Goal: Task Accomplishment & Management: Use online tool/utility

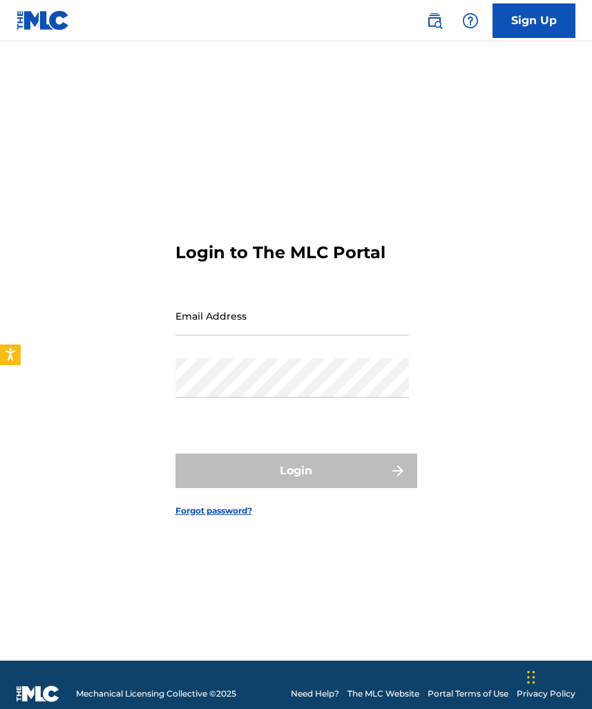
click at [295, 316] on input "Email Address" at bounding box center [291, 315] width 233 height 39
type input "[EMAIL_ADDRESS][DOMAIN_NAME]"
click at [295, 470] on button "Login" at bounding box center [296, 470] width 242 height 35
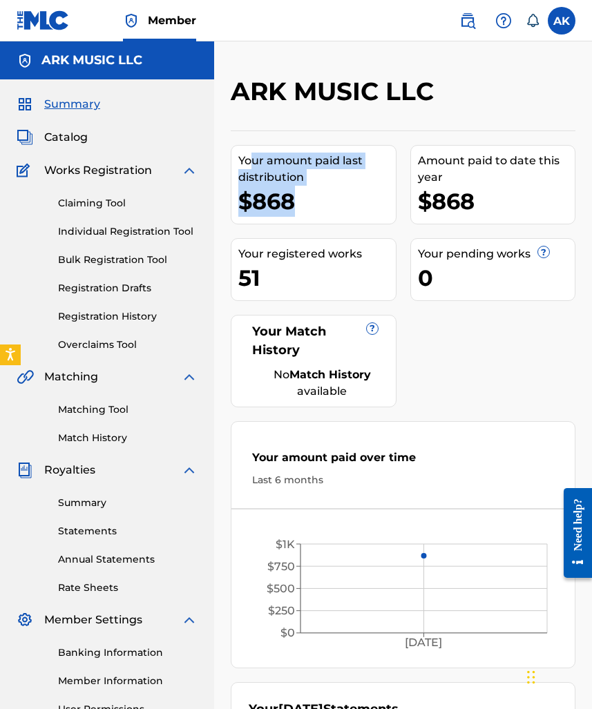
drag, startPoint x: 250, startPoint y: 159, endPoint x: 300, endPoint y: 202, distance: 65.6
click at [300, 202] on div "Your amount paid last distribution $868" at bounding box center [314, 184] width 166 height 79
click at [300, 202] on div "$868" at bounding box center [316, 201] width 157 height 31
click at [178, 152] on div "Summary Catalog Works Registration Claiming Tool Individual Registration Tool B…" at bounding box center [107, 434] width 214 height 710
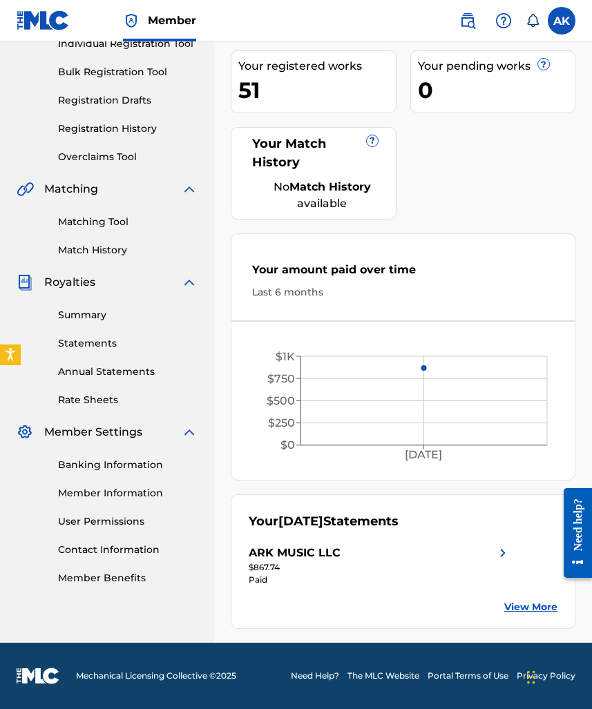
scroll to position [188, 0]
click at [90, 466] on link "Banking Information" at bounding box center [127, 465] width 139 height 14
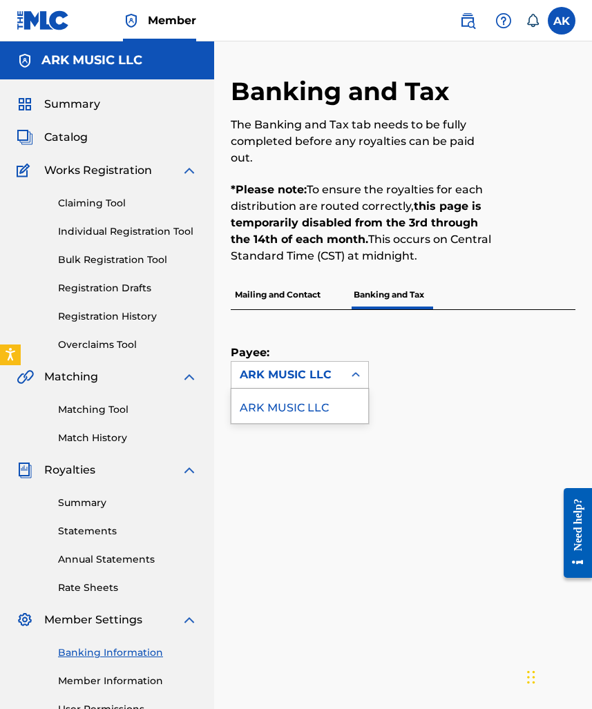
click at [310, 383] on div "ARK MUSIC LLC" at bounding box center [287, 375] width 112 height 26
click at [338, 336] on div "Payee: ARK MUSIC LLC" at bounding box center [300, 349] width 138 height 79
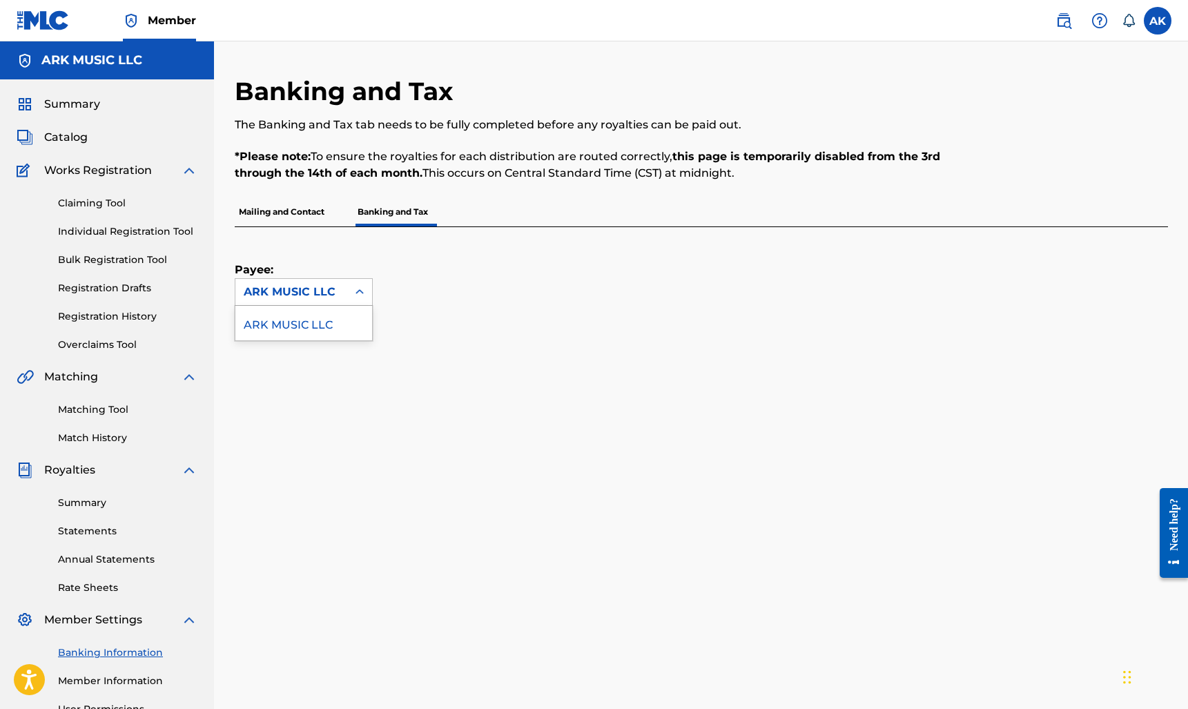
click at [321, 278] on div "ARK MUSIC LLC" at bounding box center [304, 292] width 138 height 28
click at [323, 325] on div "ARK MUSIC LLC" at bounding box center [303, 323] width 137 height 35
click at [103, 411] on link "Matching Tool" at bounding box center [127, 409] width 139 height 14
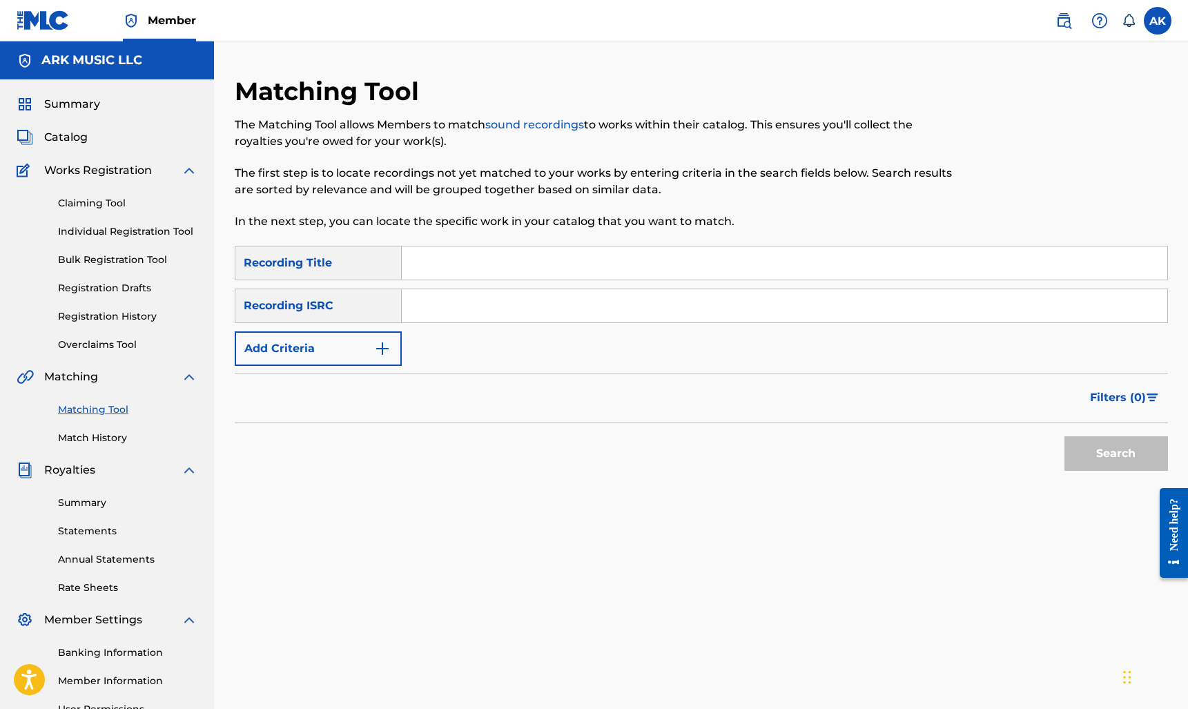
click at [108, 440] on link "Match History" at bounding box center [127, 438] width 139 height 14
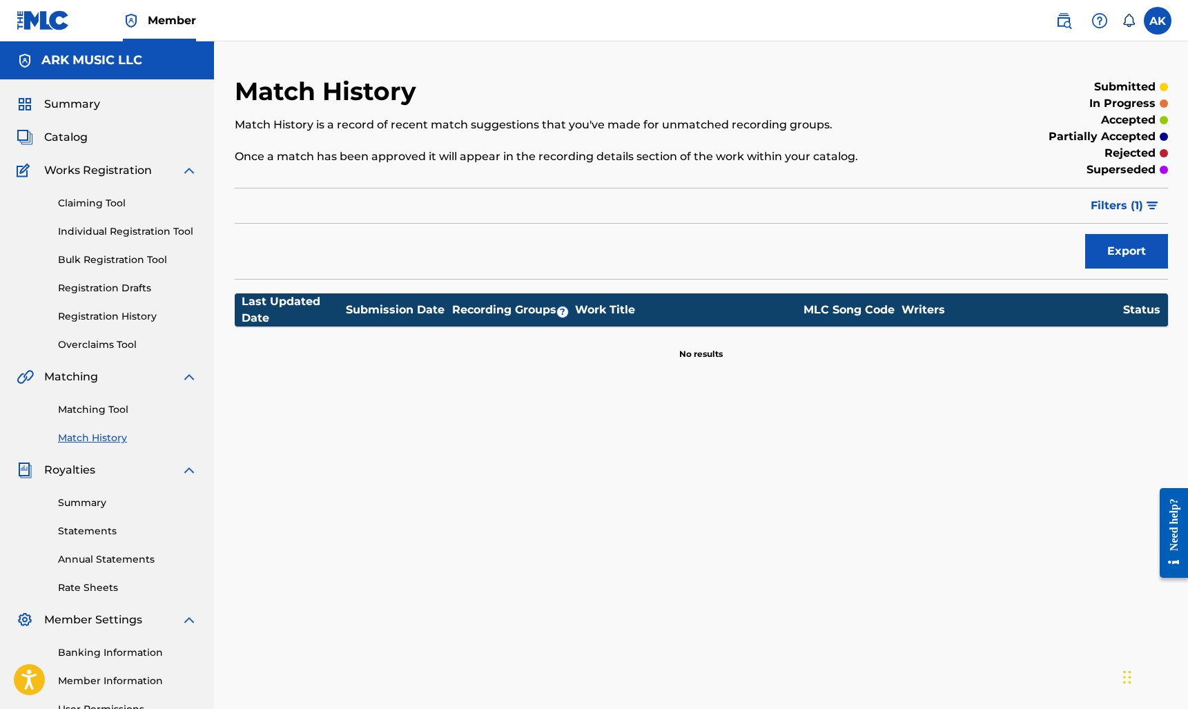
click at [99, 202] on link "Claiming Tool" at bounding box center [127, 203] width 139 height 14
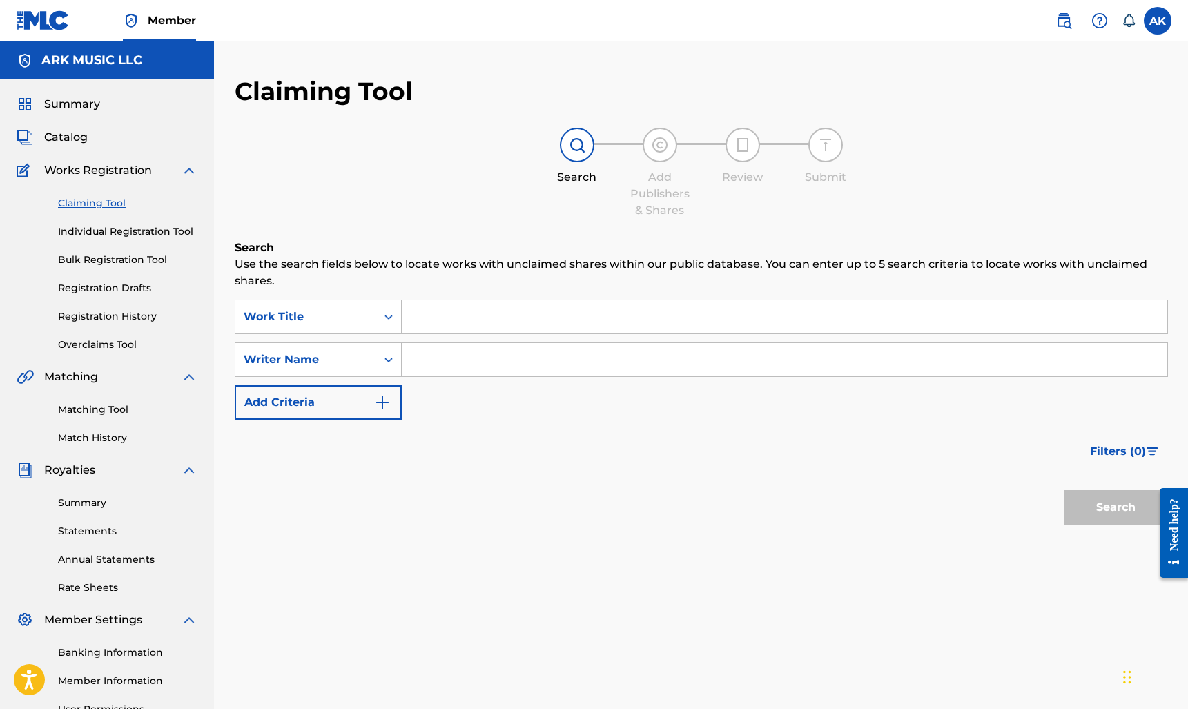
click at [447, 366] on input "Search Form" at bounding box center [784, 359] width 765 height 33
click at [591, 507] on button "Search" at bounding box center [1116, 507] width 104 height 35
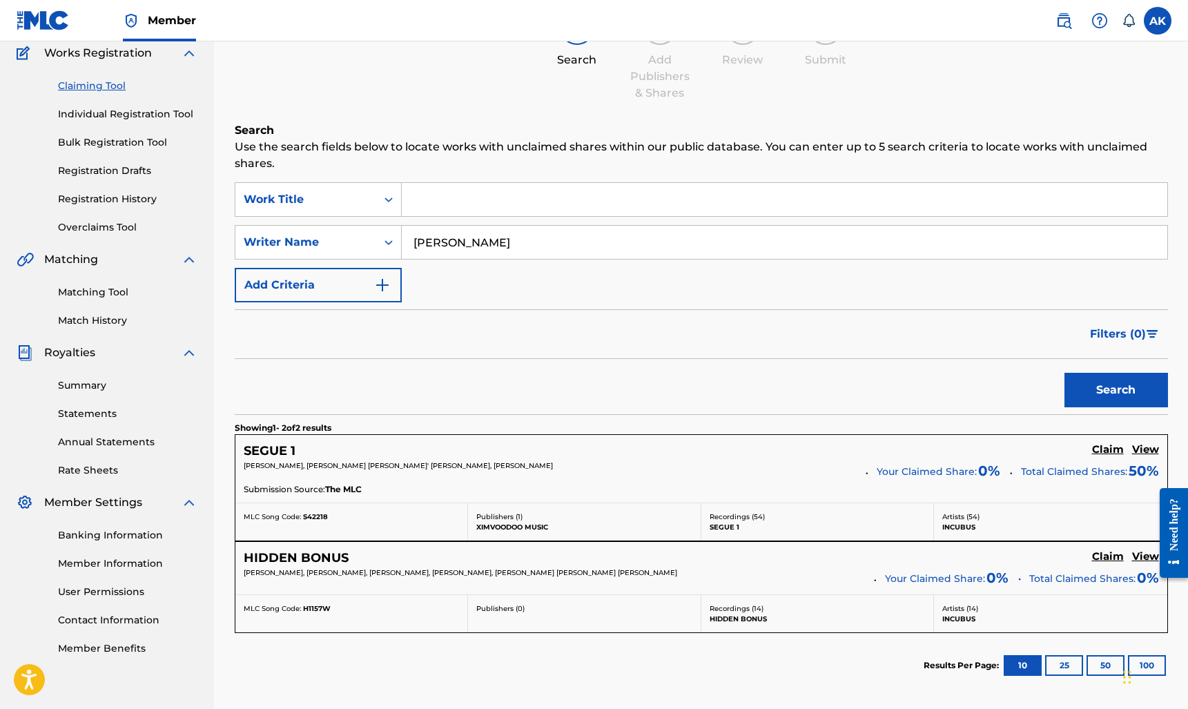
scroll to position [104, 0]
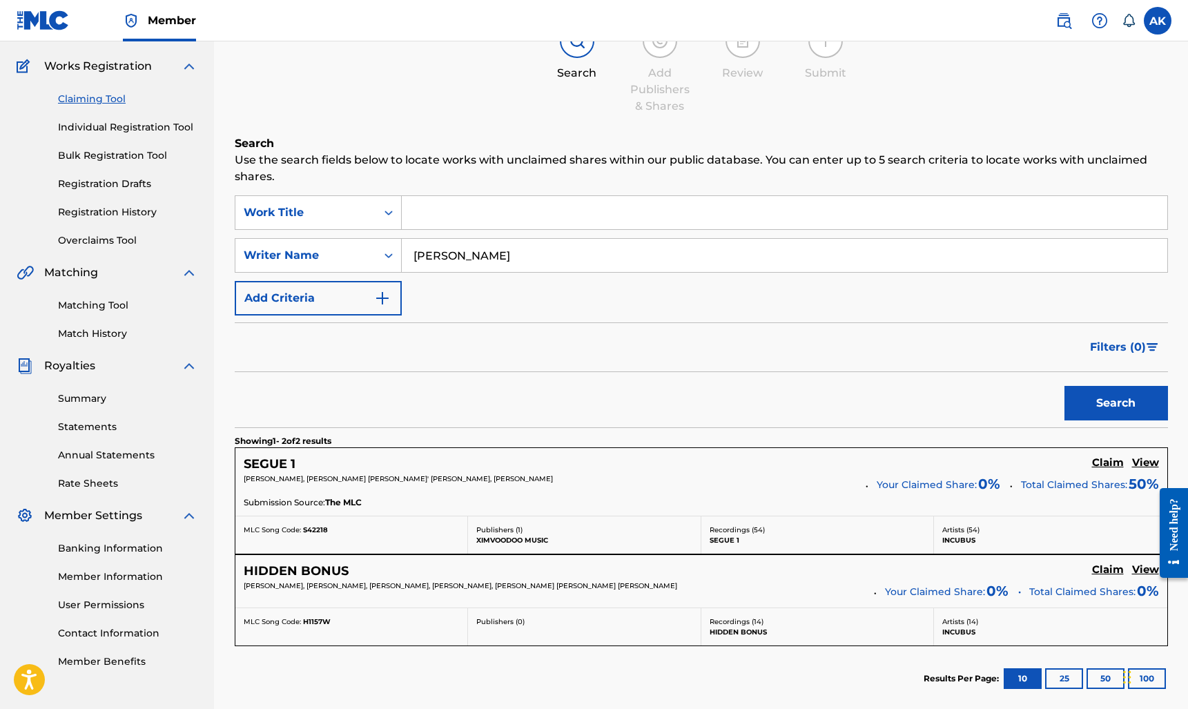
click at [436, 255] on input "[PERSON_NAME]" at bounding box center [784, 255] width 765 height 33
type input "[PERSON_NAME]"
click at [591, 403] on button "Search" at bounding box center [1116, 403] width 104 height 35
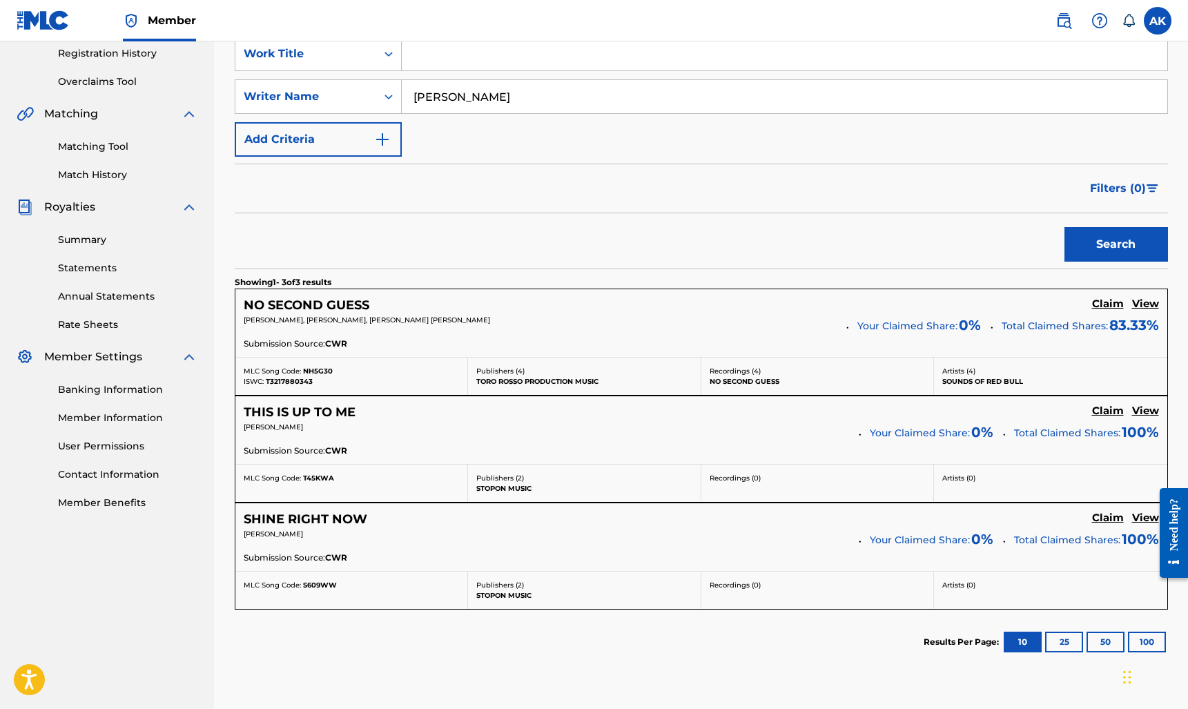
scroll to position [264, 0]
click at [591, 301] on h5 "Claim" at bounding box center [1108, 302] width 32 height 13
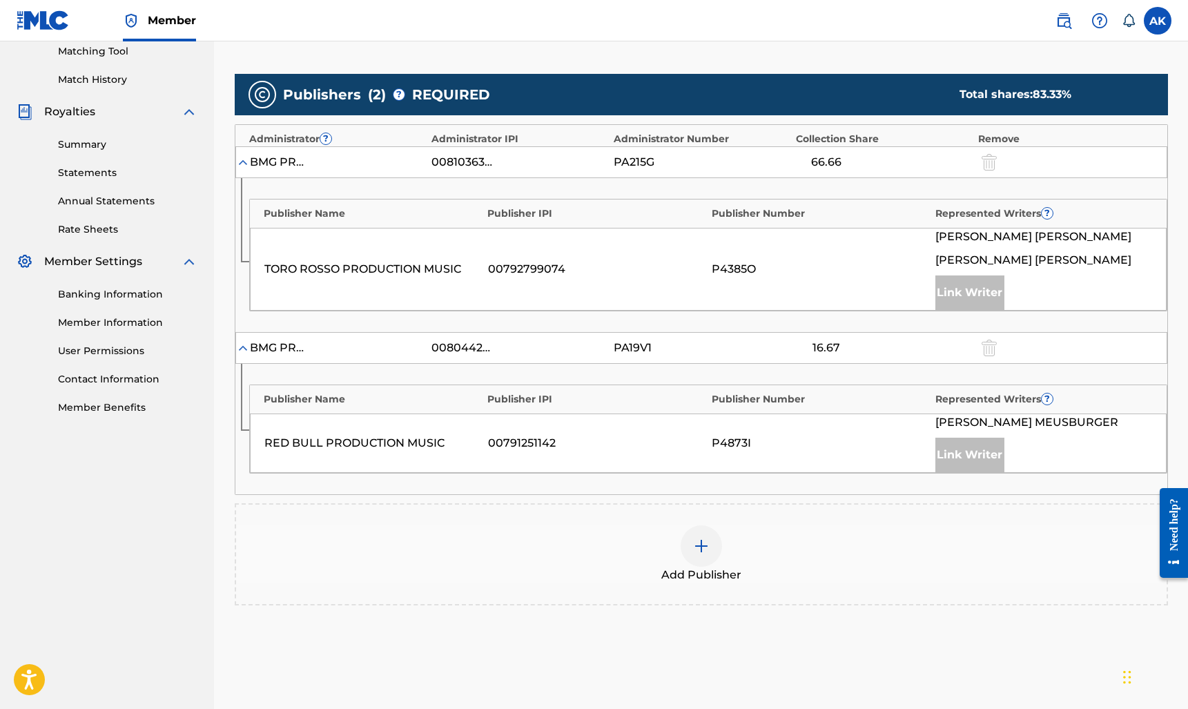
scroll to position [366, 0]
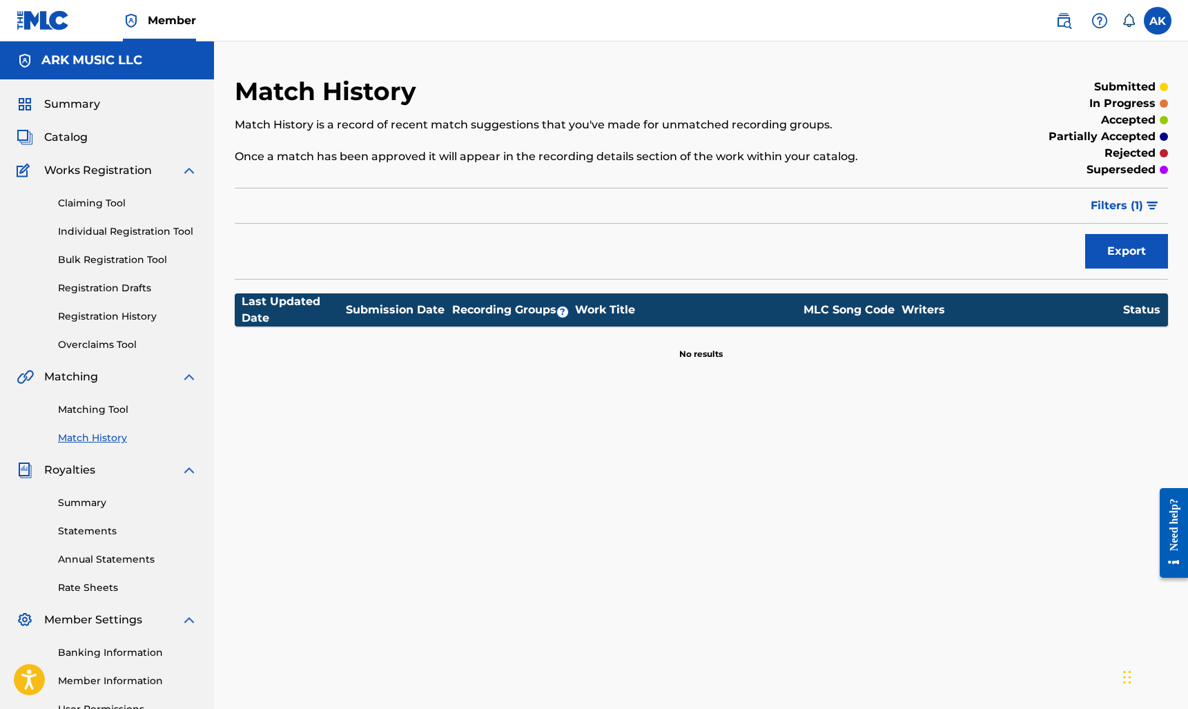
click at [110, 204] on link "Claiming Tool" at bounding box center [127, 203] width 139 height 14
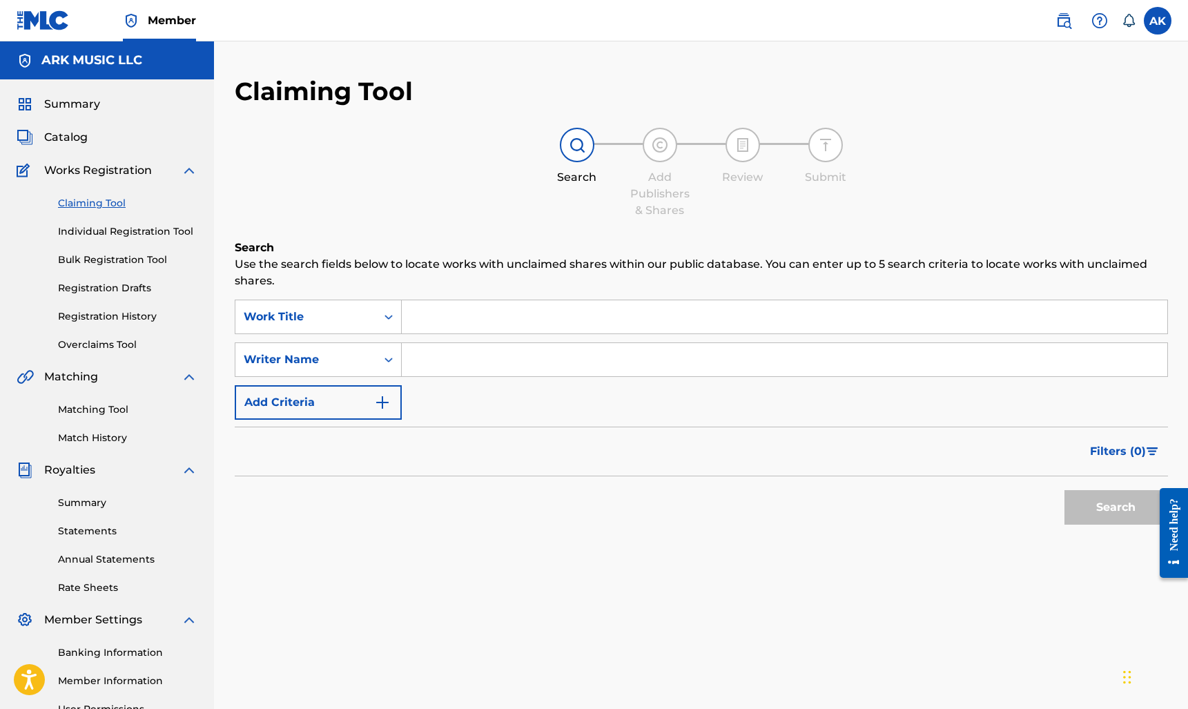
click at [507, 361] on input "Search Form" at bounding box center [784, 359] width 765 height 33
type input "[PERSON_NAME]"
click at [591, 507] on button "Search" at bounding box center [1116, 507] width 104 height 35
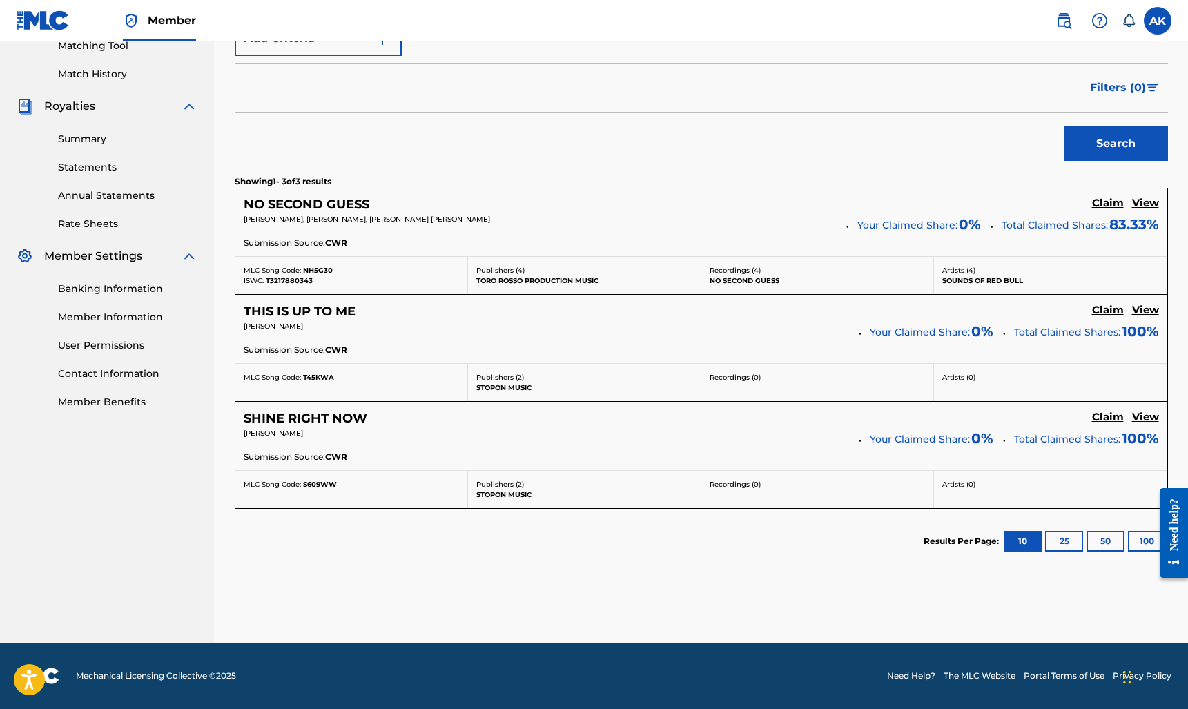
scroll to position [363, 0]
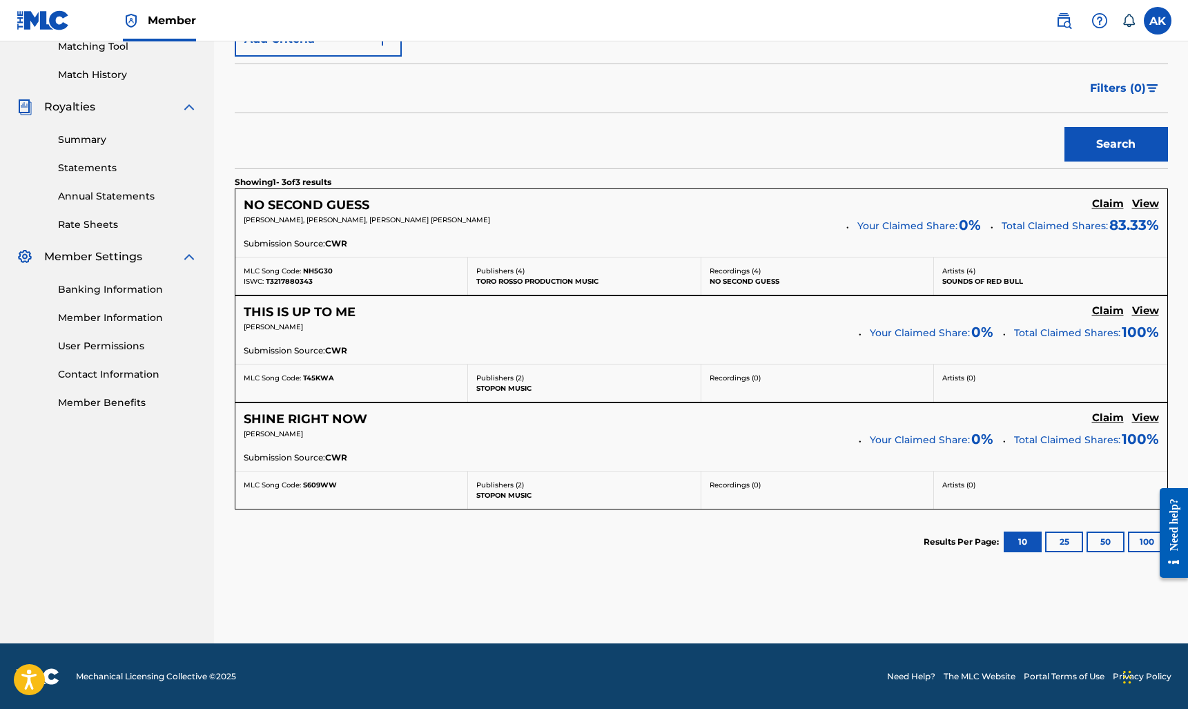
click at [591, 211] on h5 "Claim" at bounding box center [1108, 203] width 32 height 13
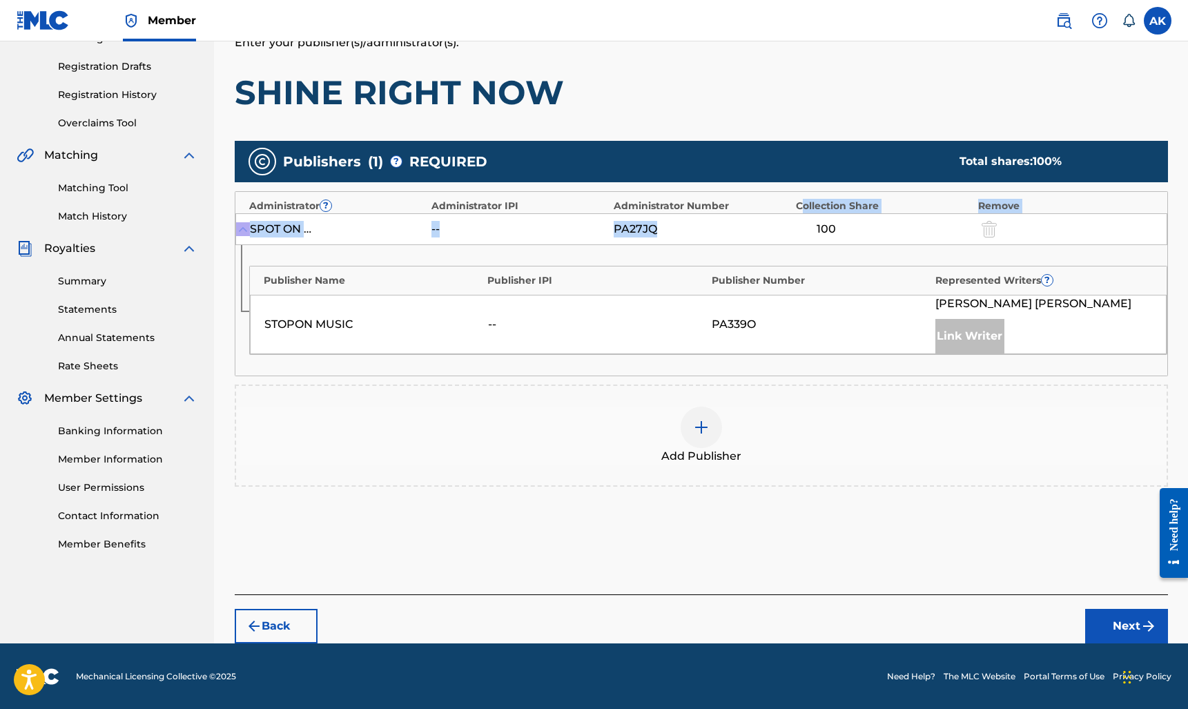
drag, startPoint x: 812, startPoint y: 204, endPoint x: 837, endPoint y: 237, distance: 41.4
click at [591, 237] on div "Administrator ? Administrator IPI Administrator Number Collection Share Remove …" at bounding box center [701, 283] width 933 height 185
click at [591, 237] on div "SPOT ON [GEOGRAPHIC_DATA] -- PA27JQ 100" at bounding box center [701, 229] width 932 height 32
drag, startPoint x: 617, startPoint y: 209, endPoint x: 667, endPoint y: 244, distance: 60.5
click at [591, 240] on div "Administrator ? Administrator IPI Administrator Number Collection Share Remove …" at bounding box center [701, 283] width 933 height 185
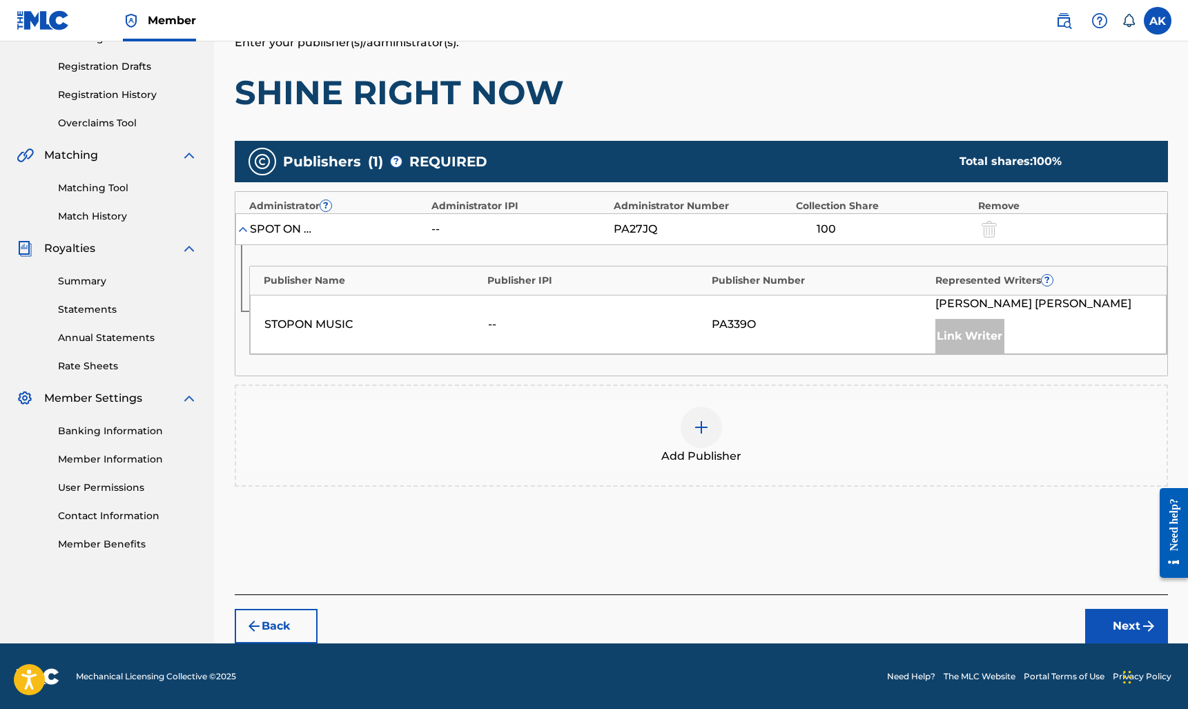
click at [591, 245] on div "Publisher Name Publisher IPI Publisher Number Represented Writers ? STOPON MUSI…" at bounding box center [701, 310] width 932 height 130
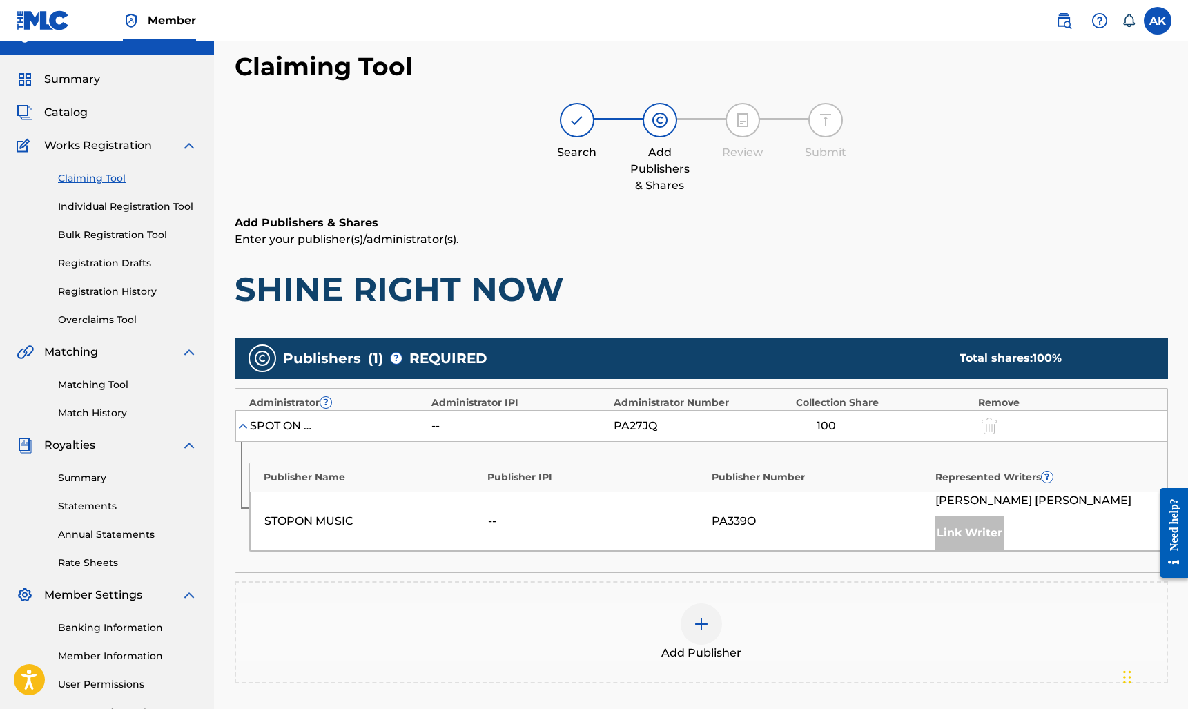
scroll to position [0, 0]
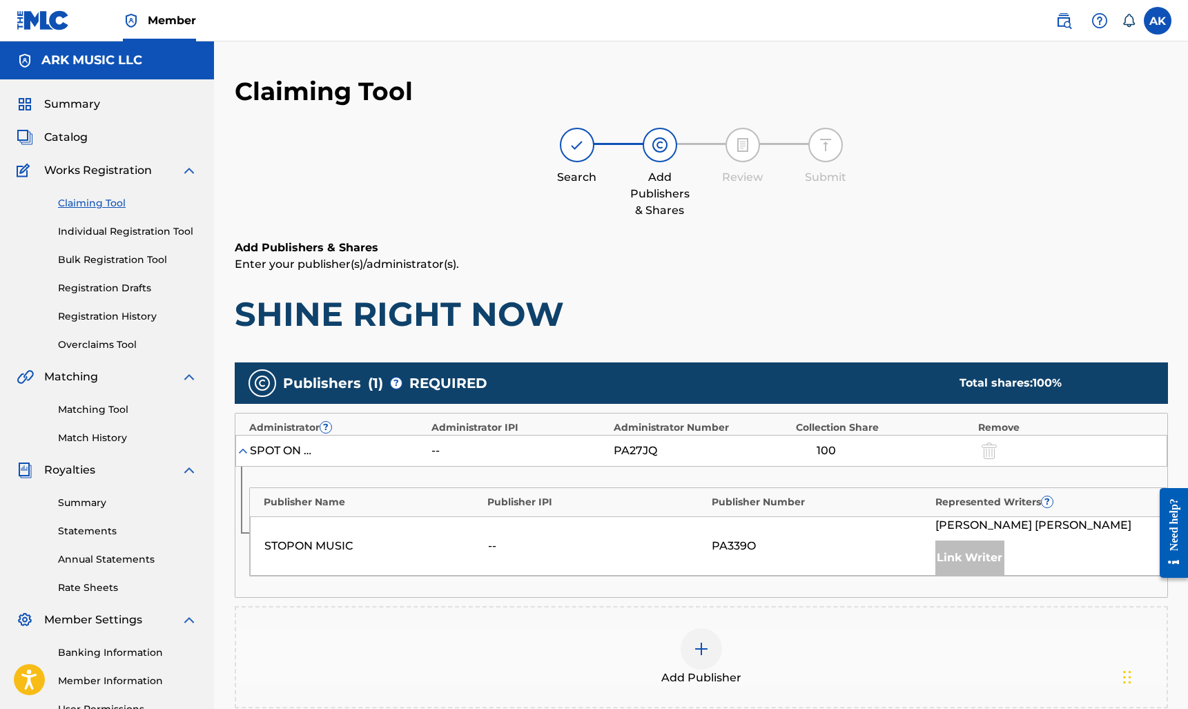
click at [119, 316] on link "Registration History" at bounding box center [127, 316] width 139 height 14
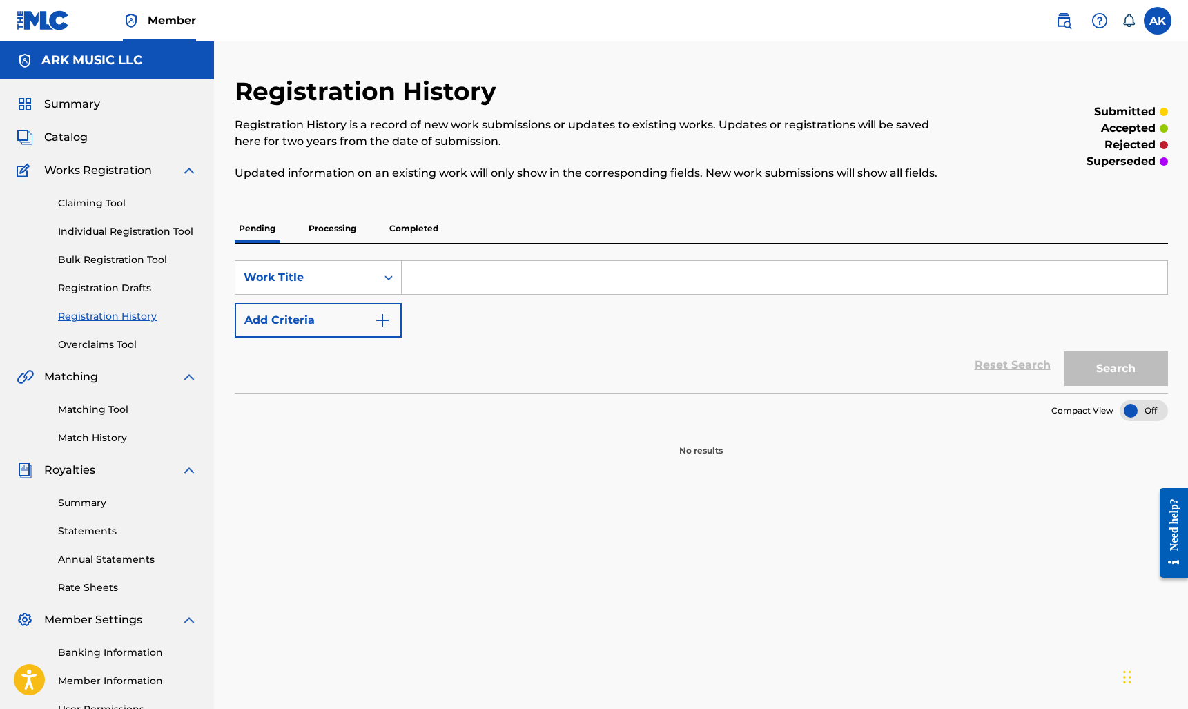
click at [335, 225] on p "Processing" at bounding box center [332, 228] width 56 height 29
click at [431, 226] on p "Completed" at bounding box center [413, 228] width 57 height 29
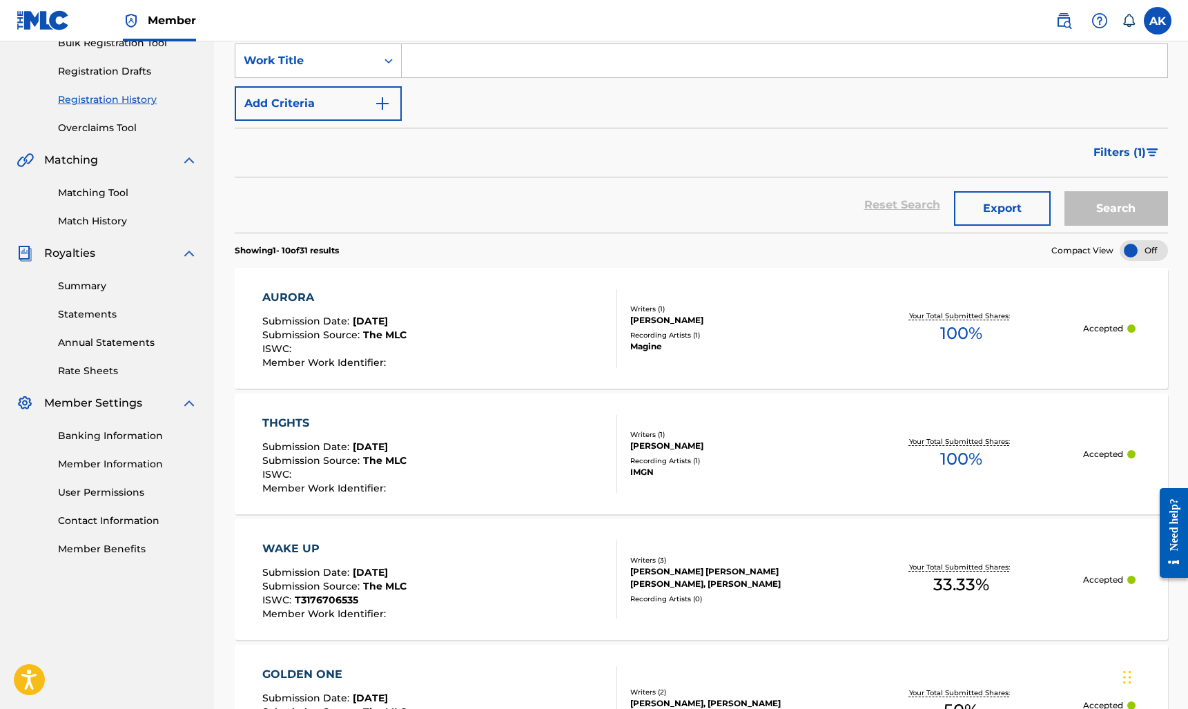
scroll to position [224, 0]
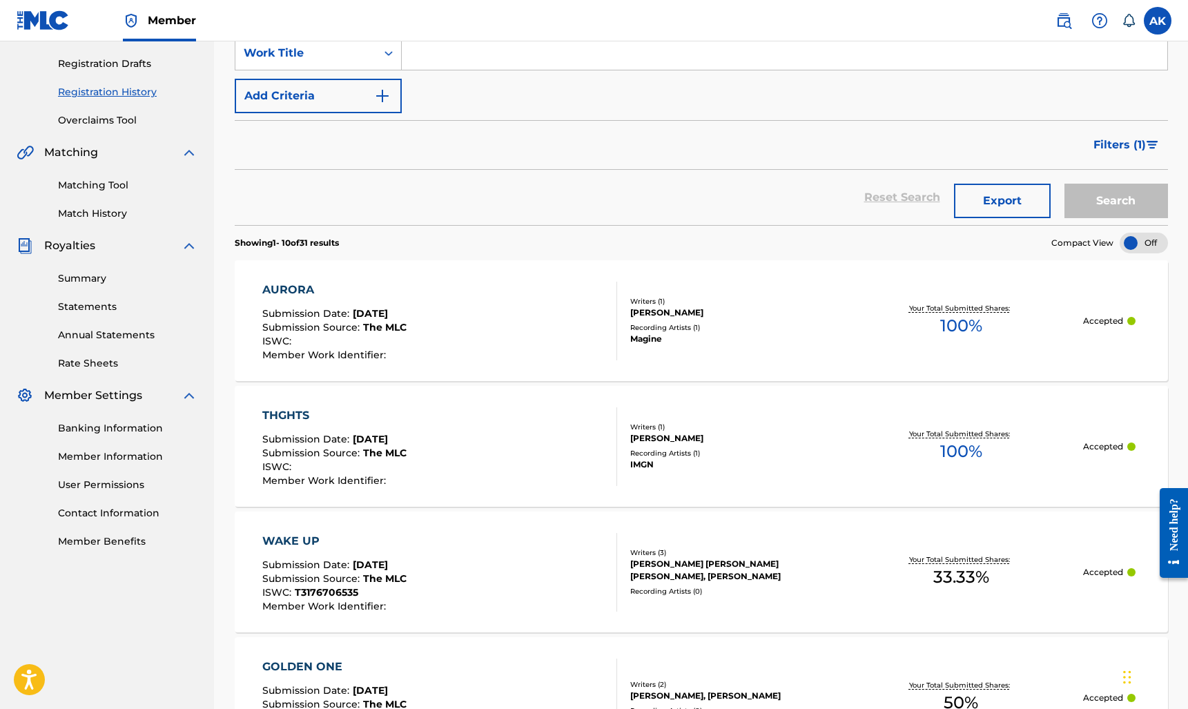
click at [97, 220] on link "Match History" at bounding box center [127, 213] width 139 height 14
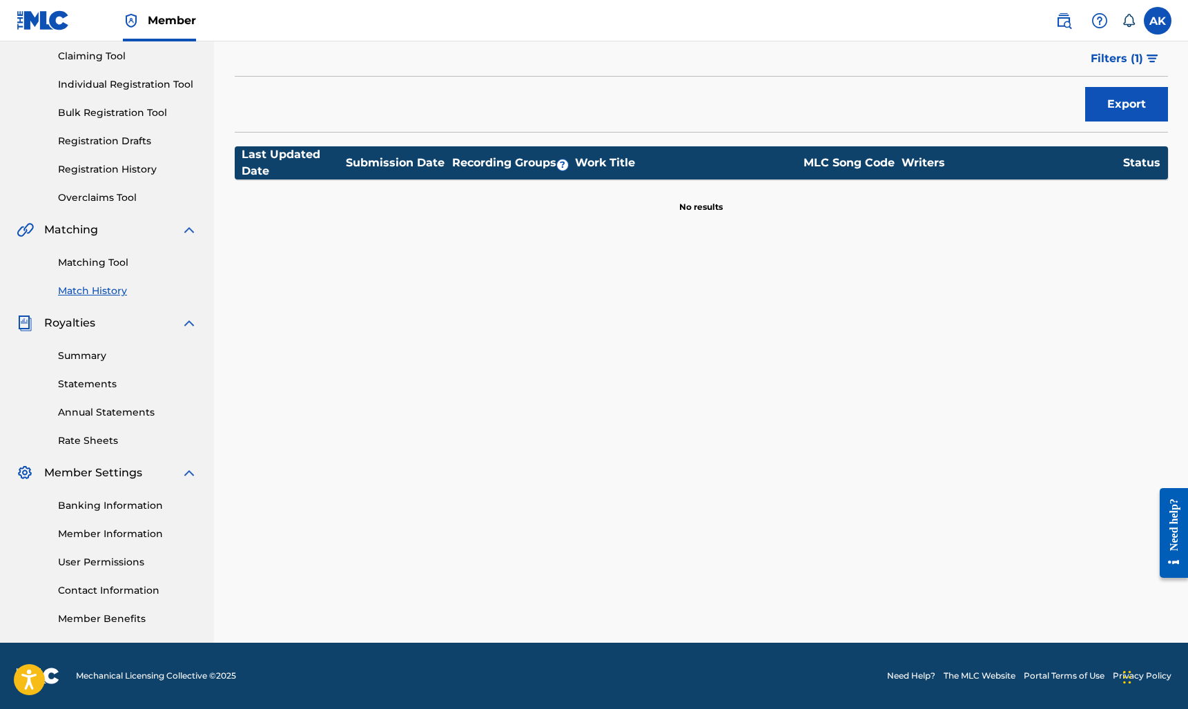
scroll to position [147, 0]
click at [86, 355] on link "Summary" at bounding box center [127, 356] width 139 height 14
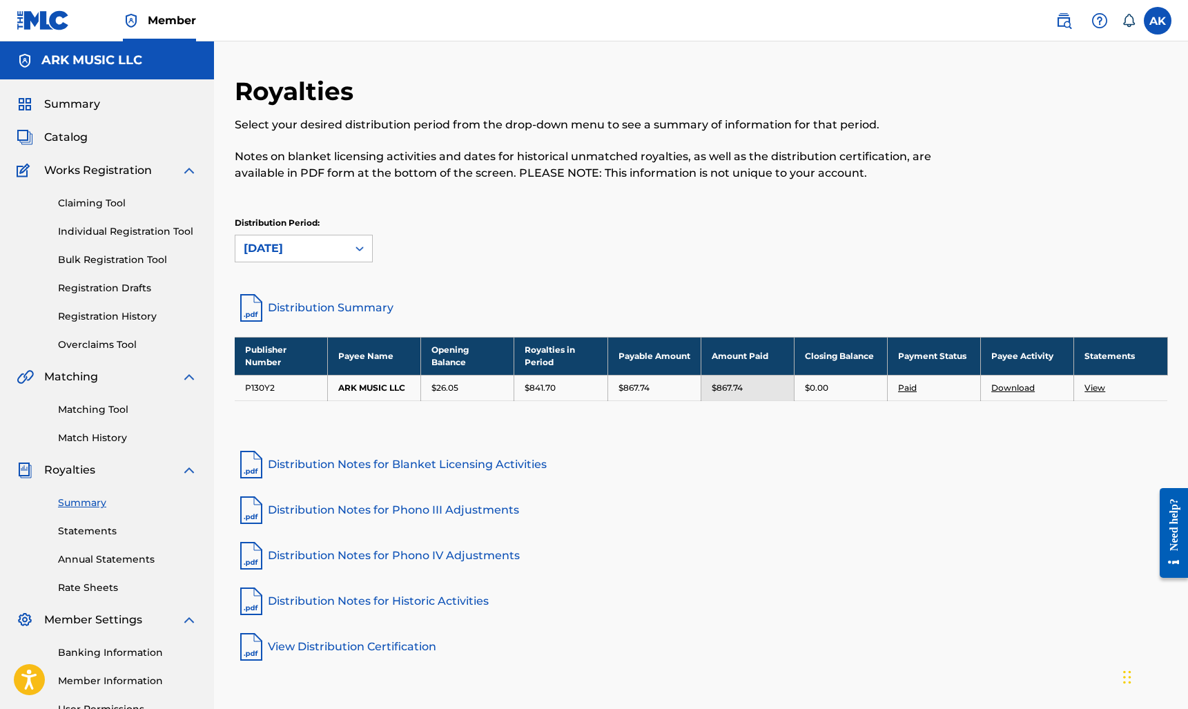
click at [591, 387] on link "View" at bounding box center [1094, 387] width 21 height 10
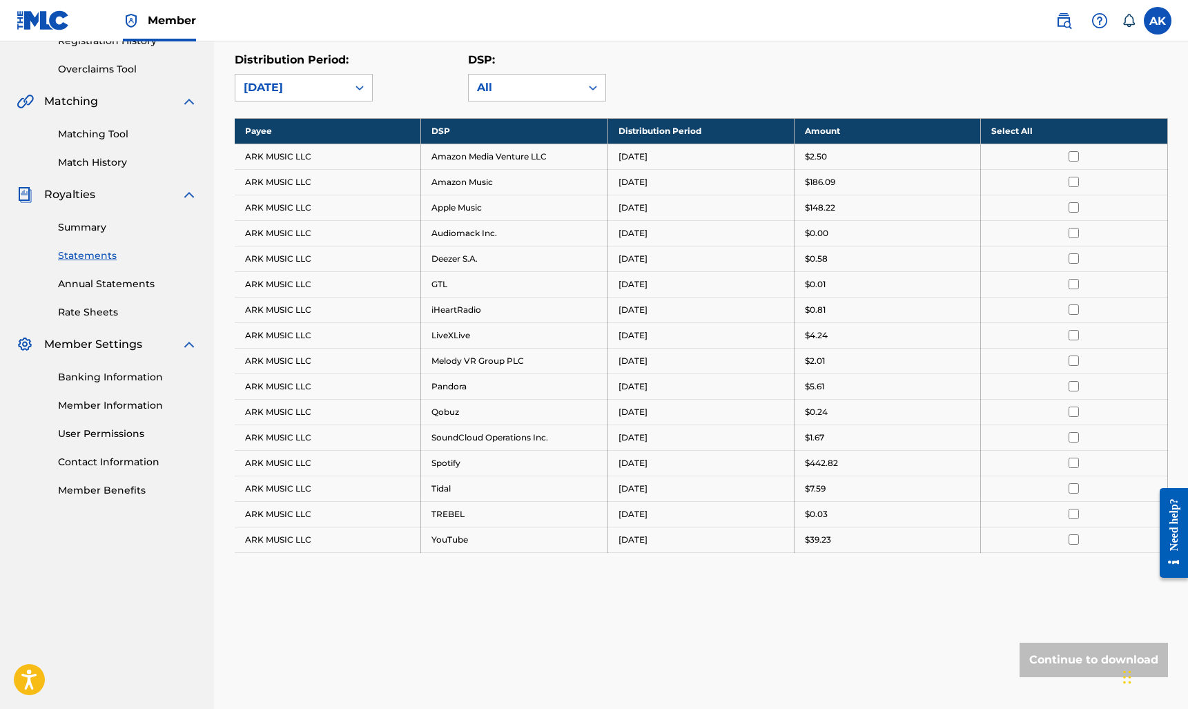
scroll to position [280, 0]
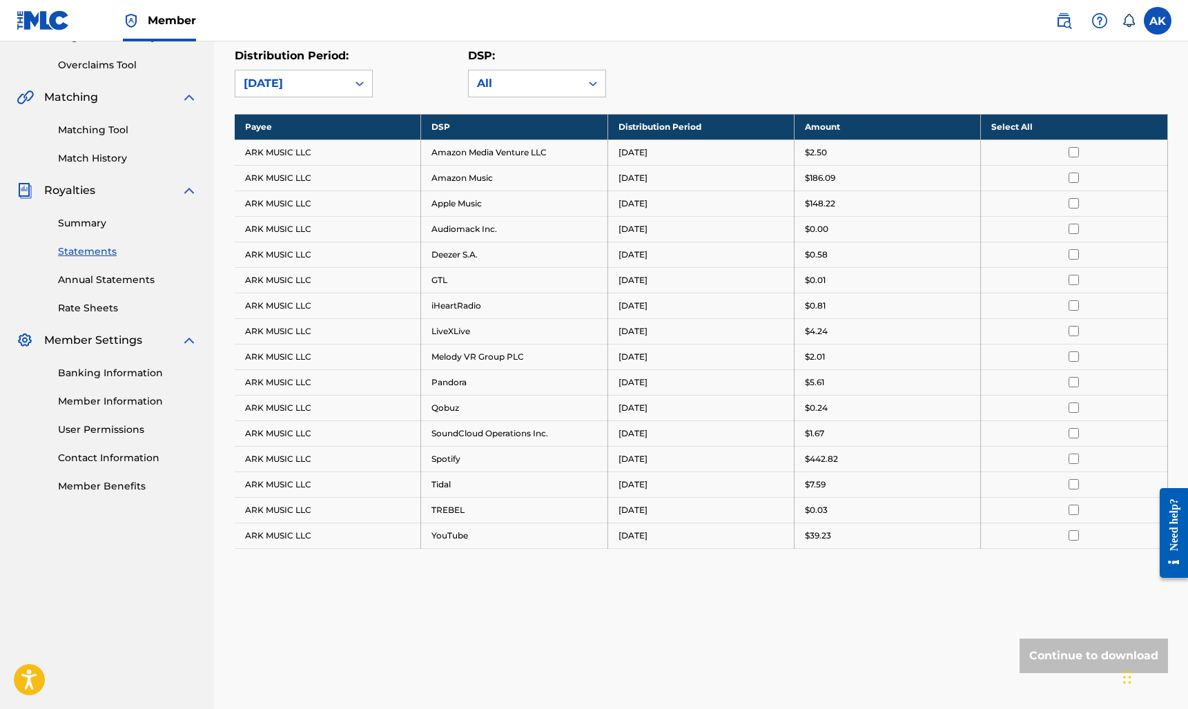
click at [106, 278] on link "Annual Statements" at bounding box center [127, 280] width 139 height 14
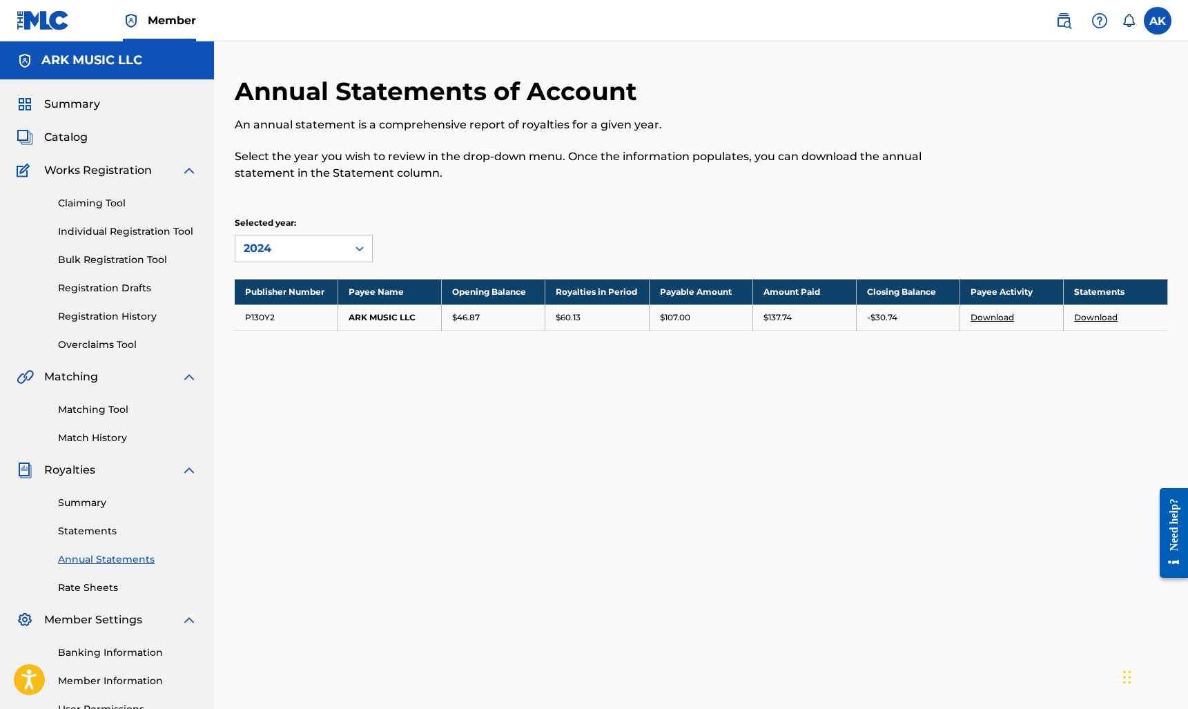
click at [84, 344] on link "Overclaims Tool" at bounding box center [127, 345] width 139 height 14
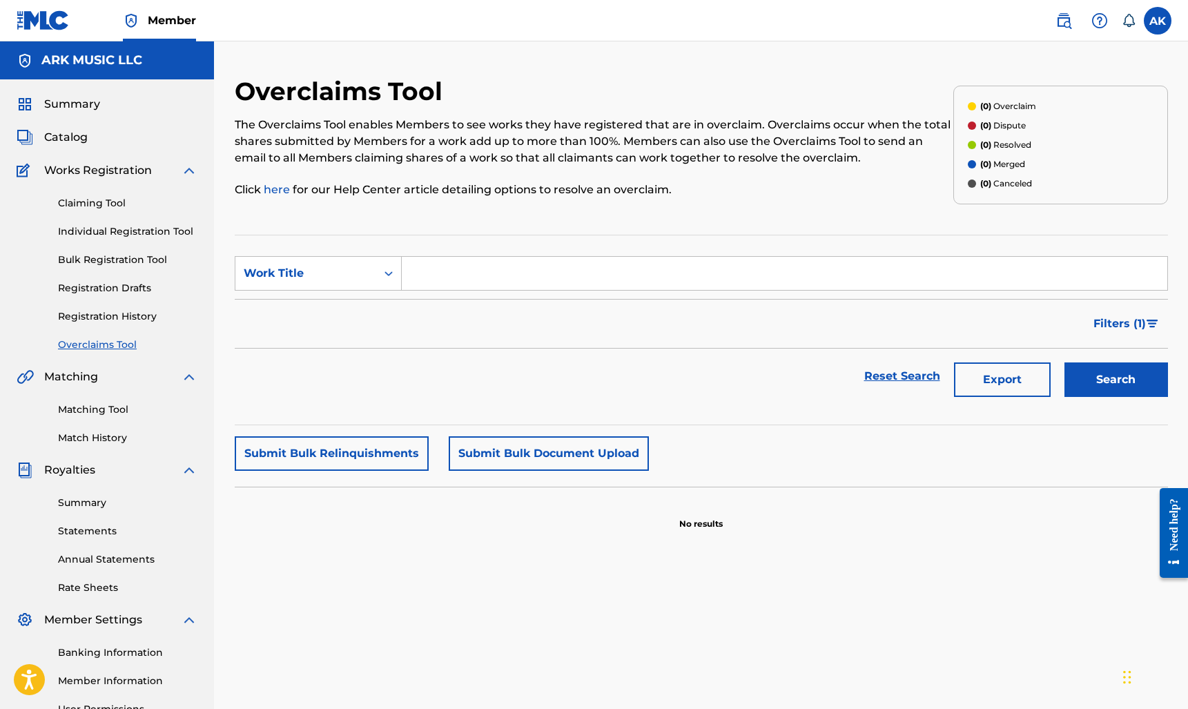
click at [113, 411] on link "Matching Tool" at bounding box center [127, 409] width 139 height 14
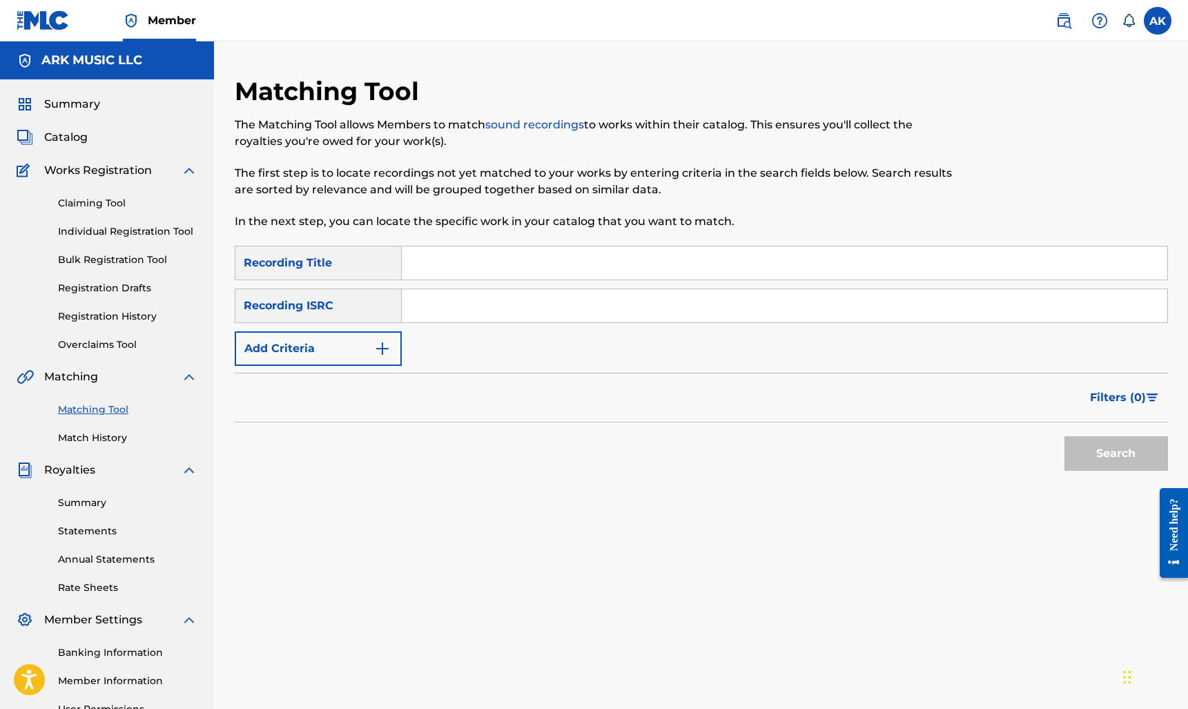
click at [352, 359] on button "Add Criteria" at bounding box center [318, 348] width 167 height 35
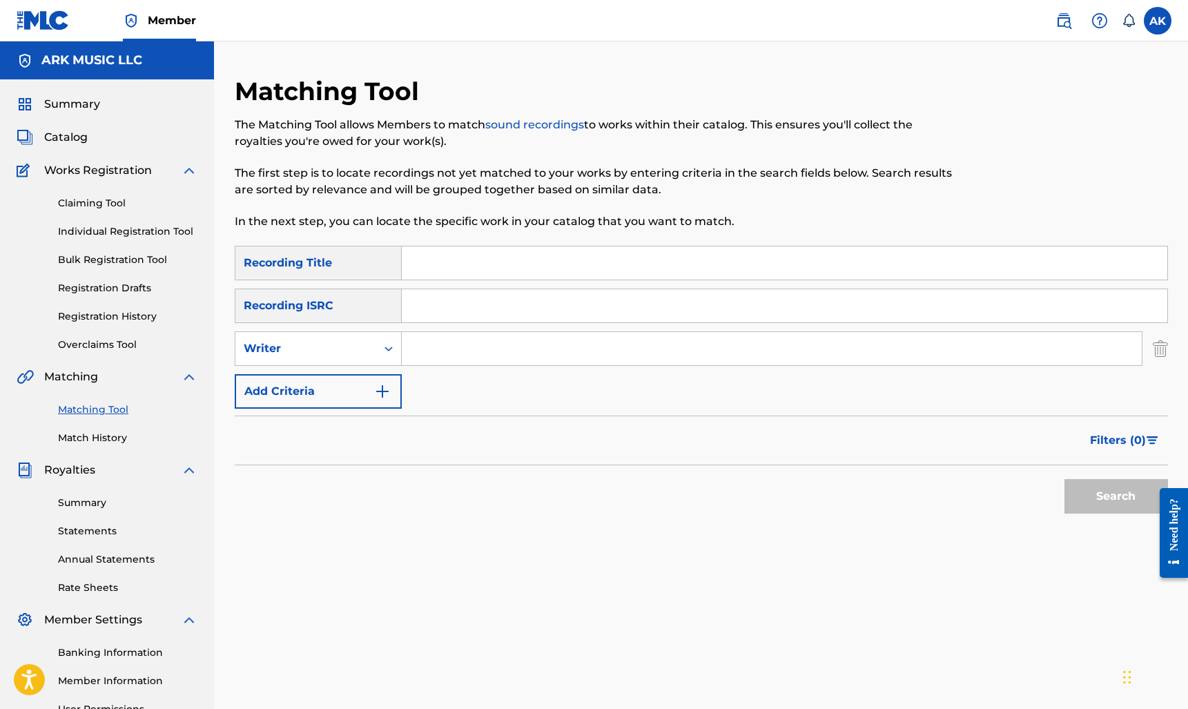
click at [468, 346] on input "Search Form" at bounding box center [772, 348] width 740 height 33
type input "[PERSON_NAME]"
click at [591, 496] on button "Search" at bounding box center [1116, 496] width 104 height 35
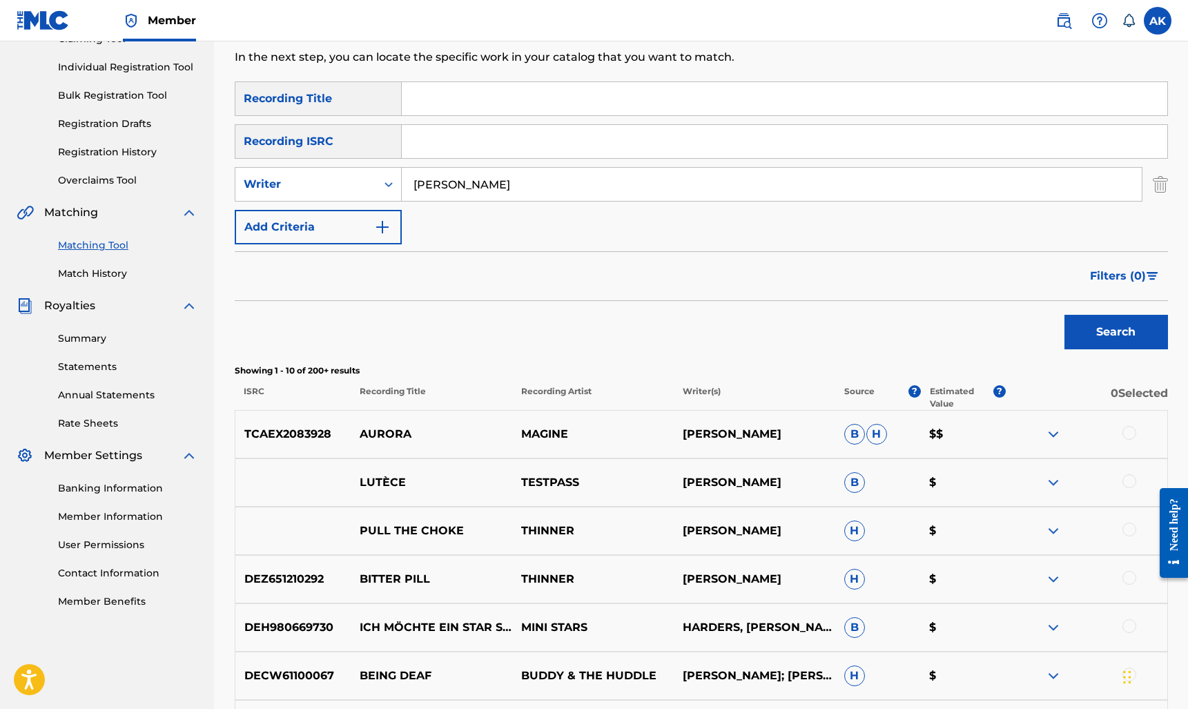
scroll to position [192, 0]
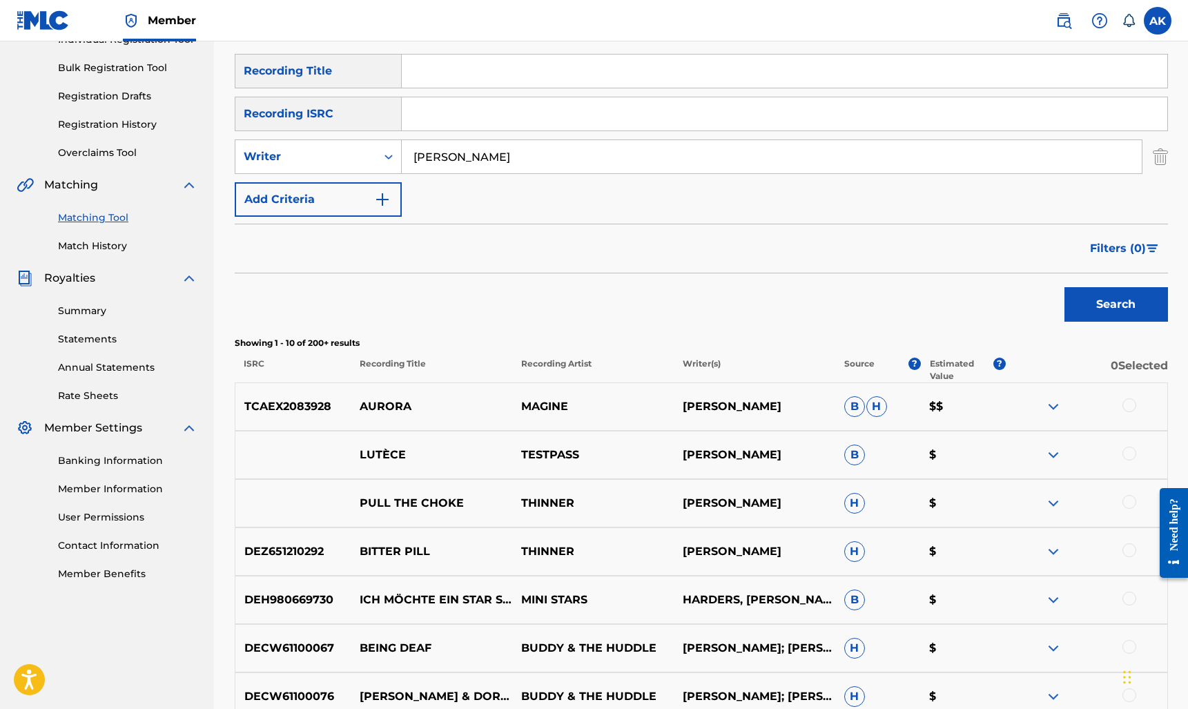
click at [591, 409] on span "B" at bounding box center [854, 406] width 21 height 21
click at [591, 407] on img at bounding box center [1053, 406] width 17 height 17
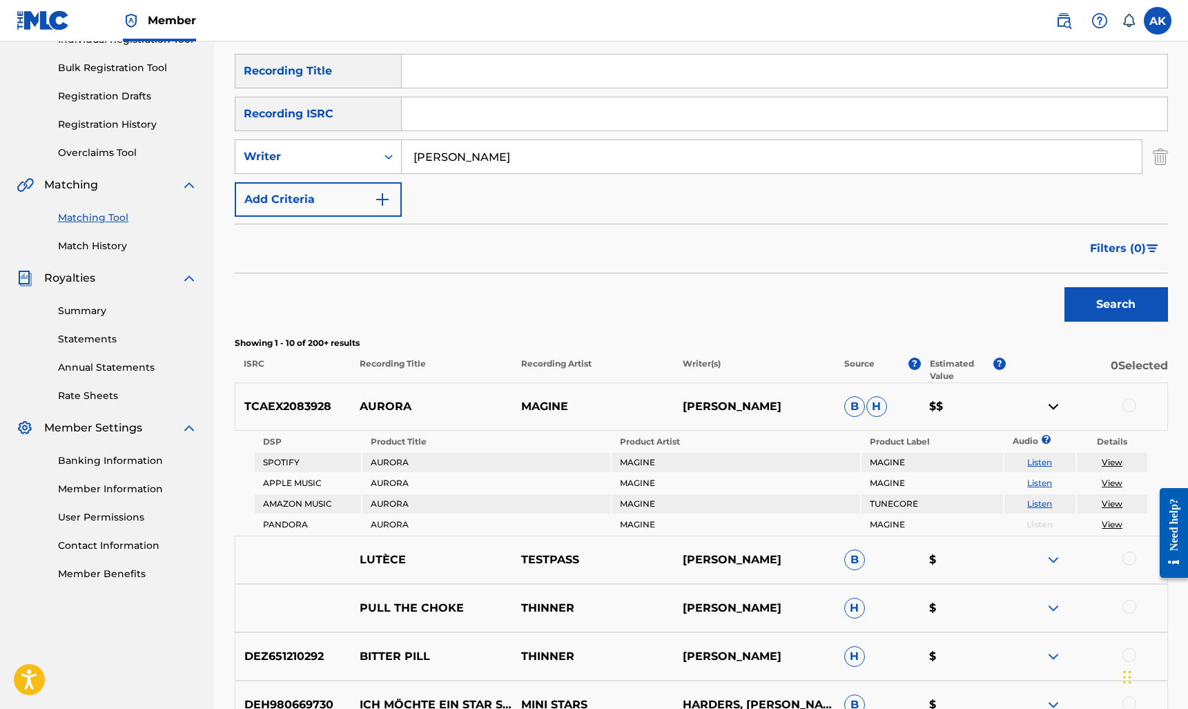
click at [591, 407] on img at bounding box center [1053, 406] width 17 height 17
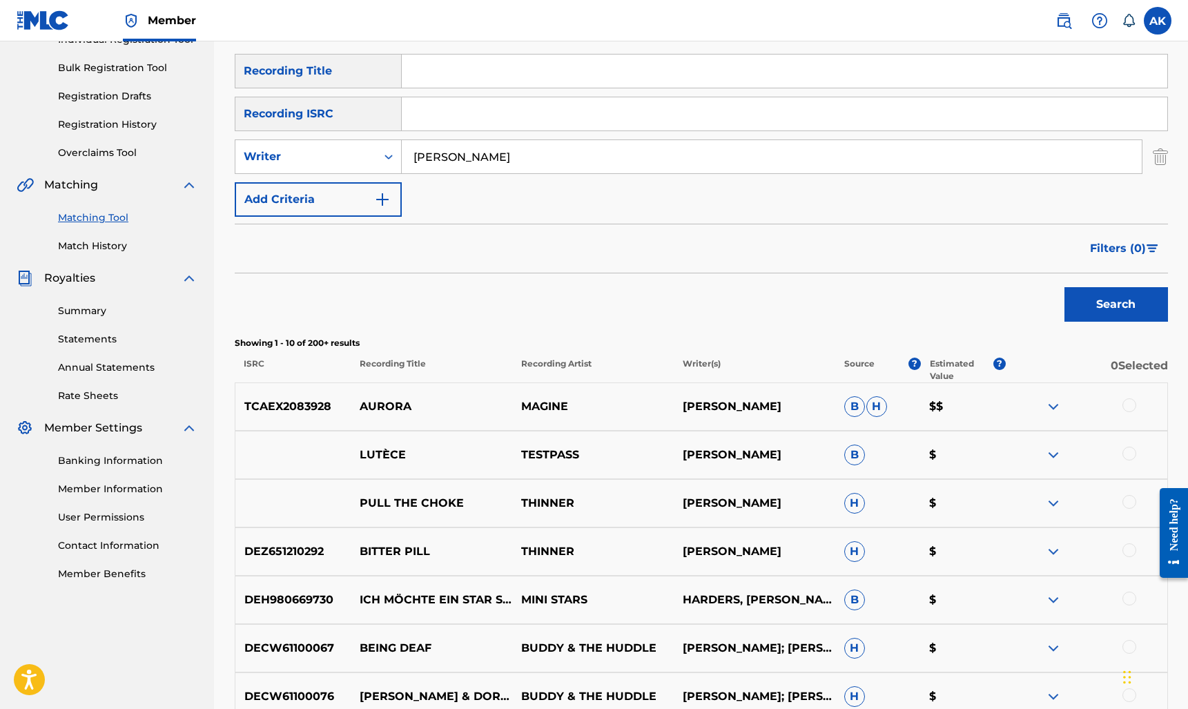
click at [591, 409] on div at bounding box center [1129, 405] width 14 height 14
click at [591, 595] on button "Match 1 Group" at bounding box center [970, 596] width 153 height 35
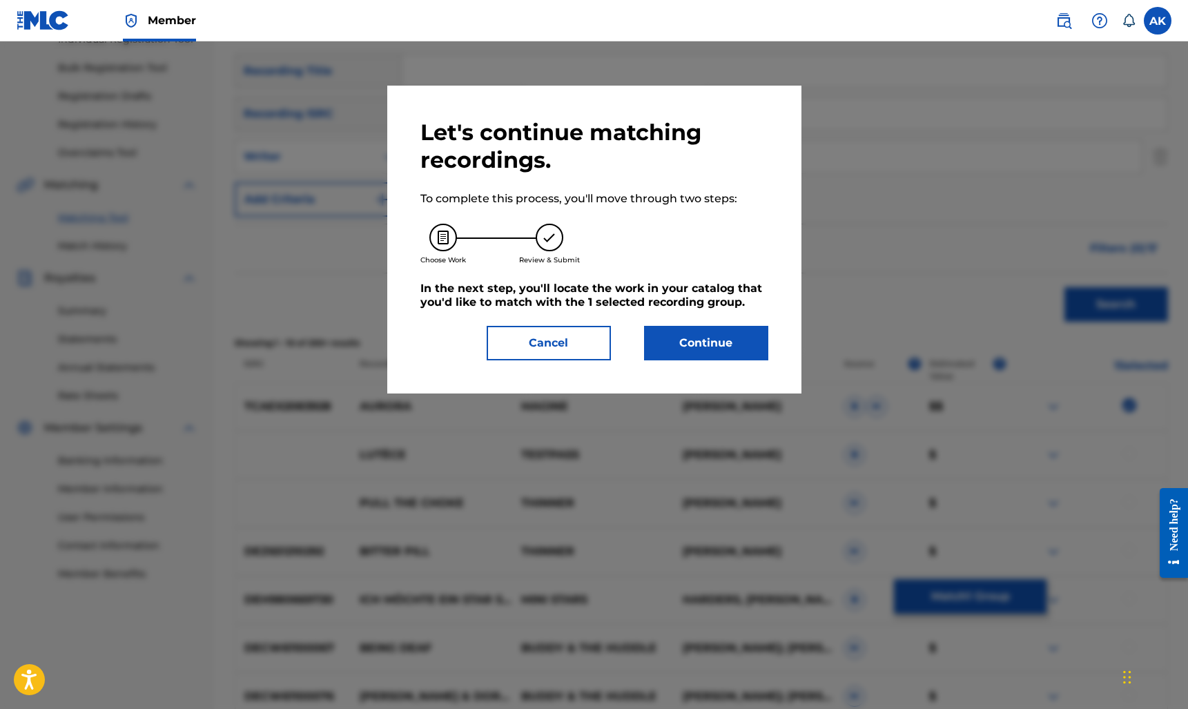
click at [591, 340] on button "Continue" at bounding box center [706, 343] width 124 height 35
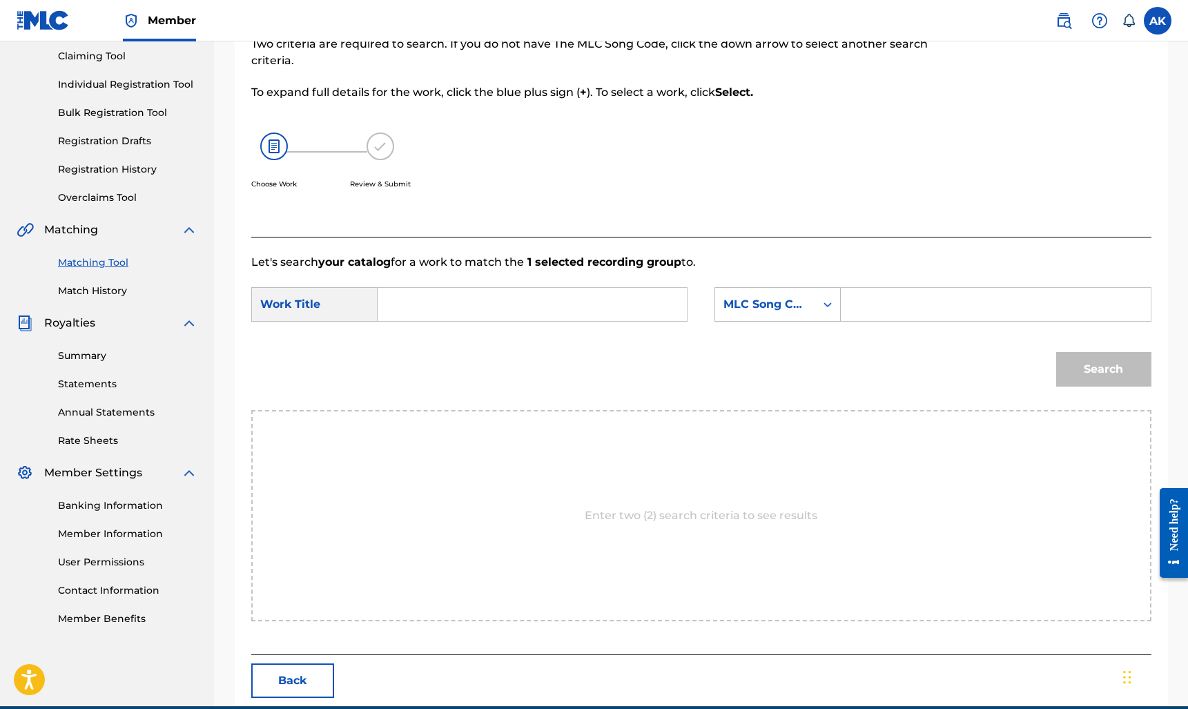
click at [452, 307] on input "Search Form" at bounding box center [532, 304] width 286 height 33
type input "aurora"
click at [591, 302] on div "MLC Song Code" at bounding box center [765, 304] width 84 height 17
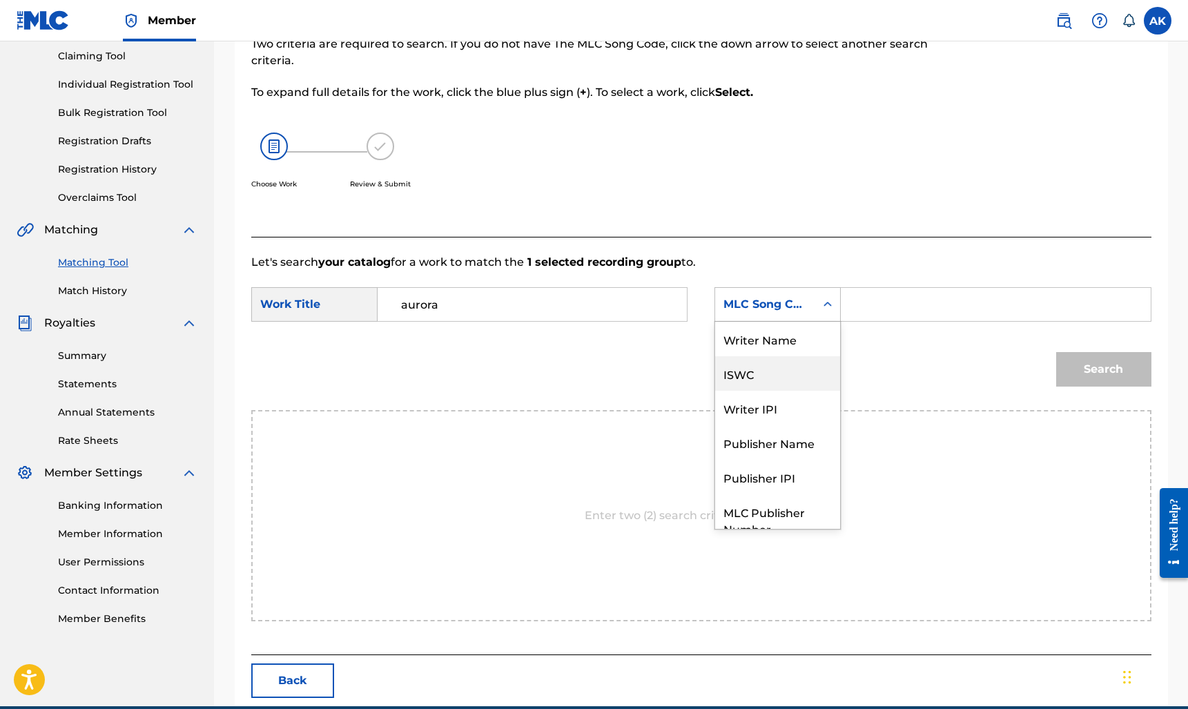
scroll to position [0, 0]
click at [591, 347] on div "Writer Name" at bounding box center [777, 339] width 125 height 35
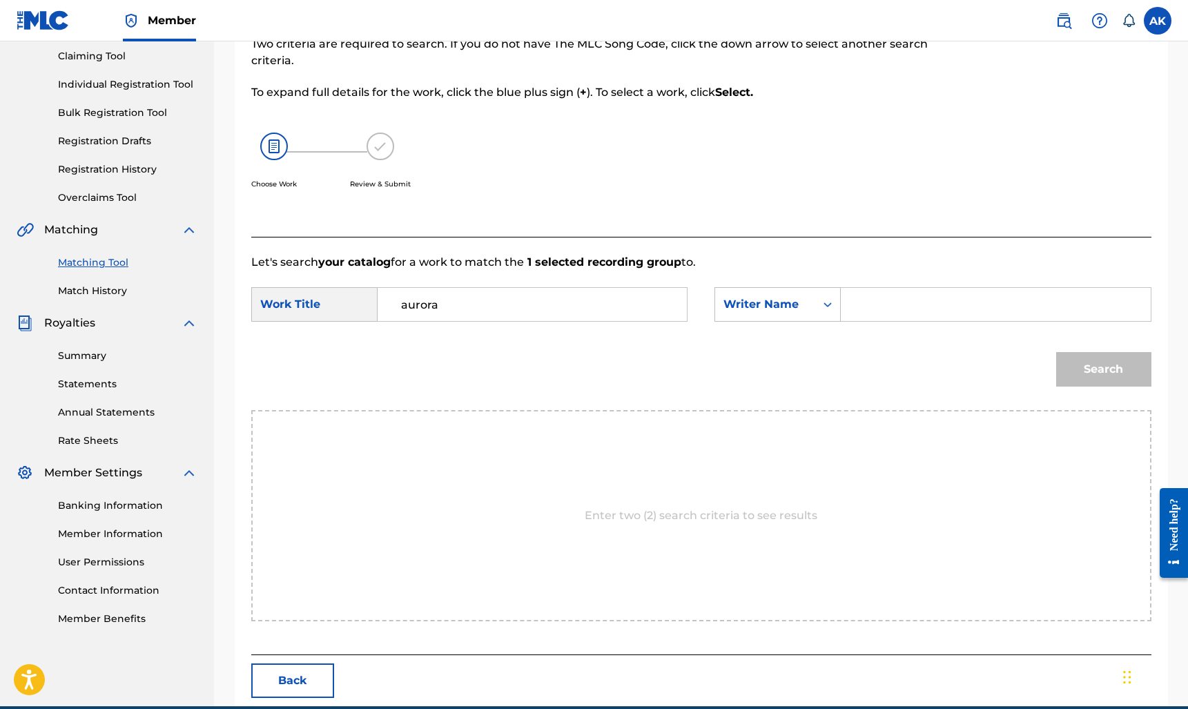
click at [591, 304] on input "Search Form" at bounding box center [995, 304] width 286 height 33
click at [591, 369] on button "Search" at bounding box center [1103, 369] width 95 height 35
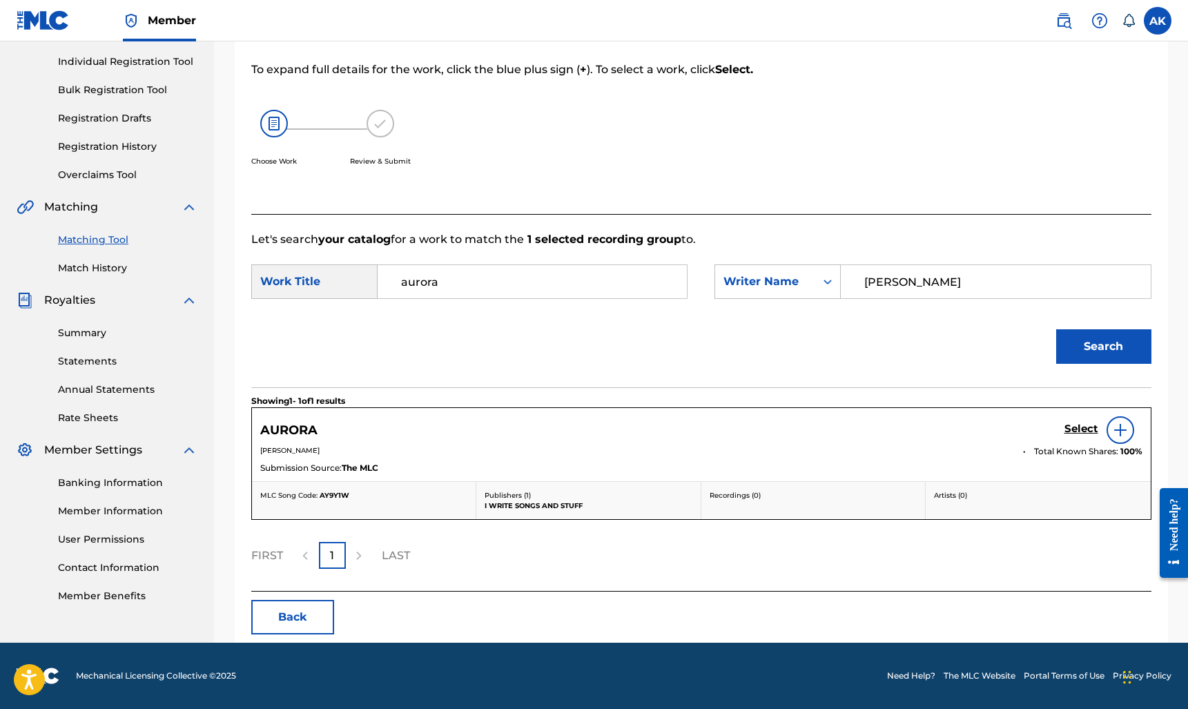
scroll to position [170, 0]
type input "[PERSON_NAME]"
click at [591, 429] on img at bounding box center [1120, 430] width 17 height 17
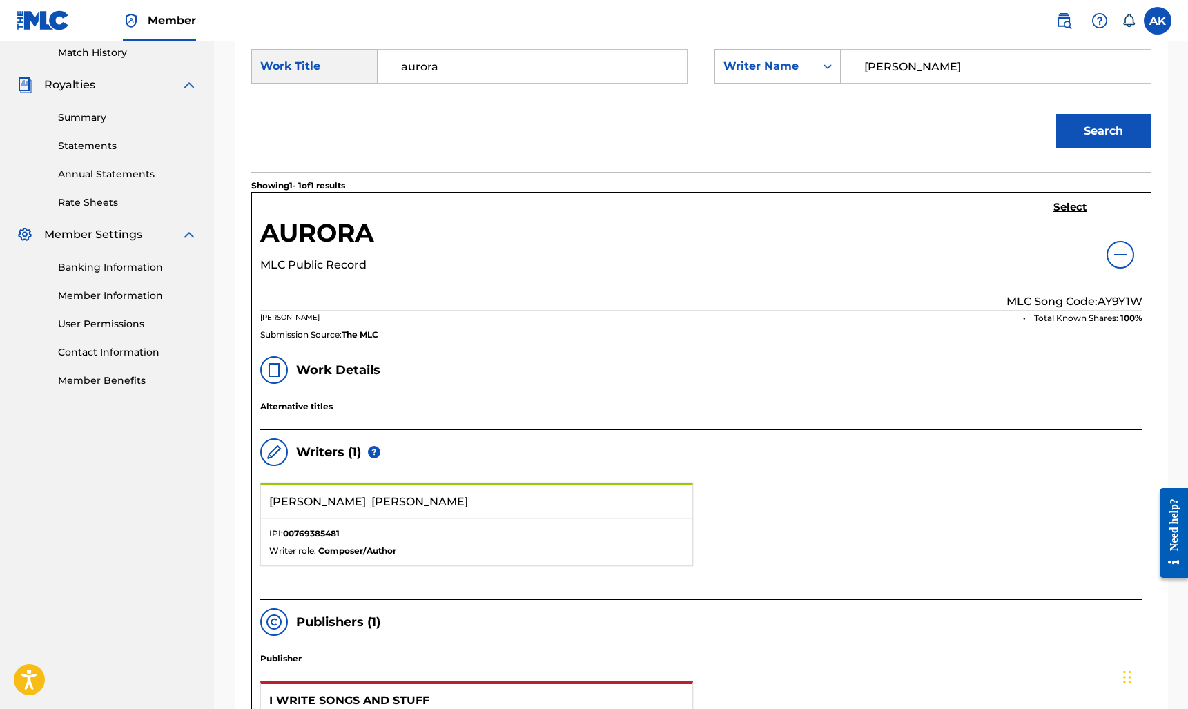
scroll to position [92, 0]
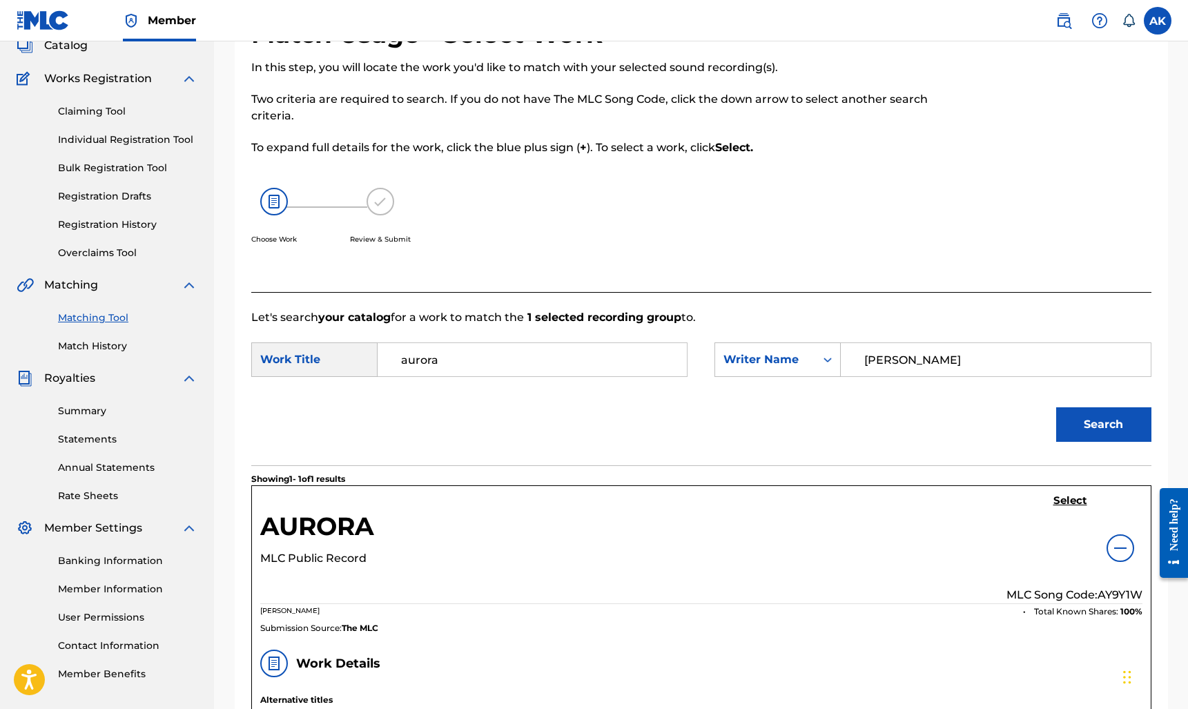
click at [591, 547] on img at bounding box center [1120, 548] width 17 height 17
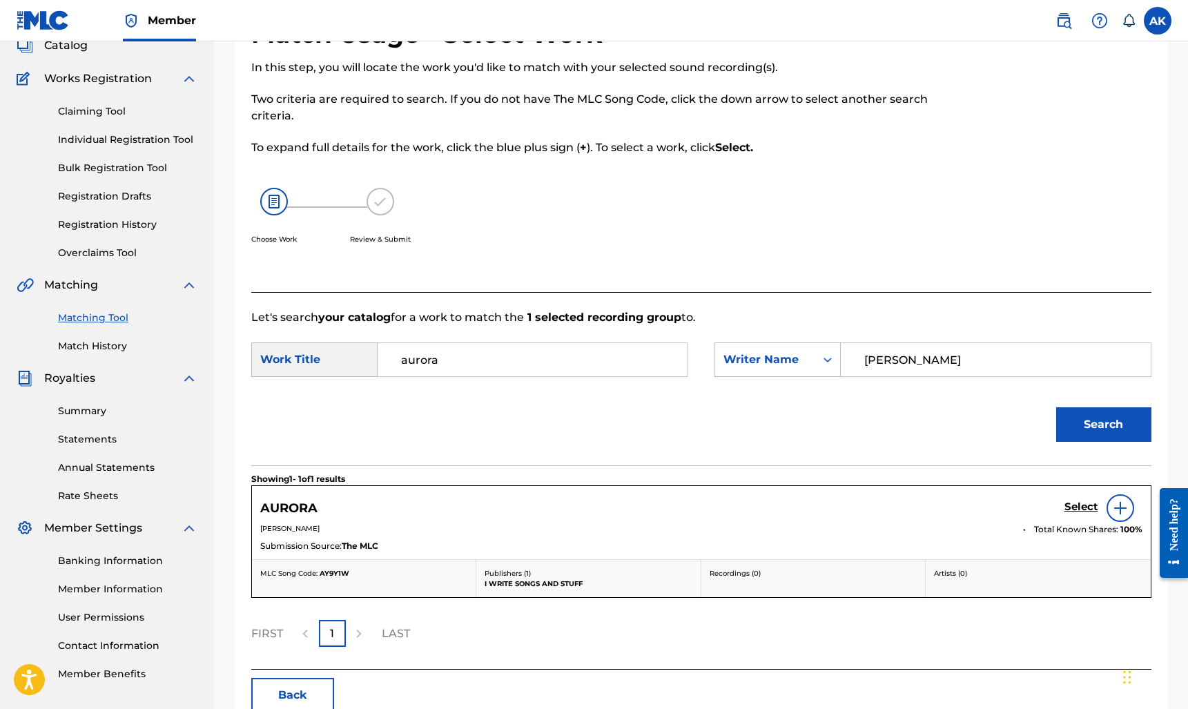
click at [591, 505] on h5 "Select" at bounding box center [1081, 506] width 34 height 13
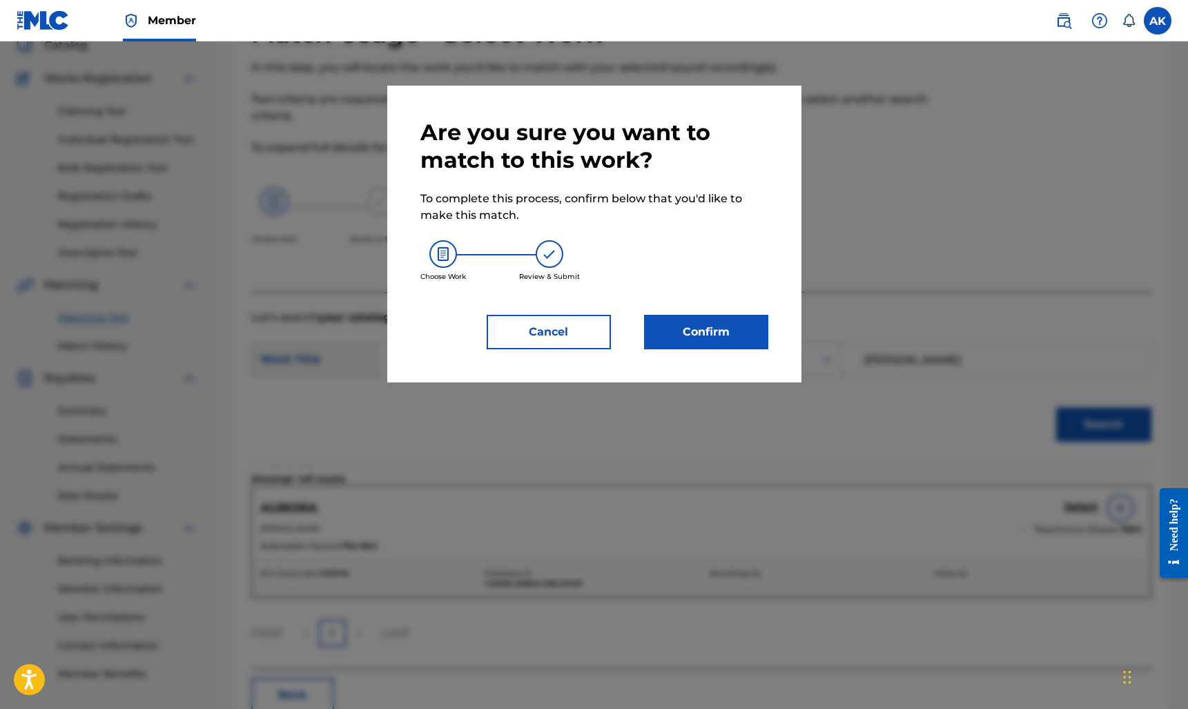
click at [591, 331] on button "Confirm" at bounding box center [706, 332] width 124 height 35
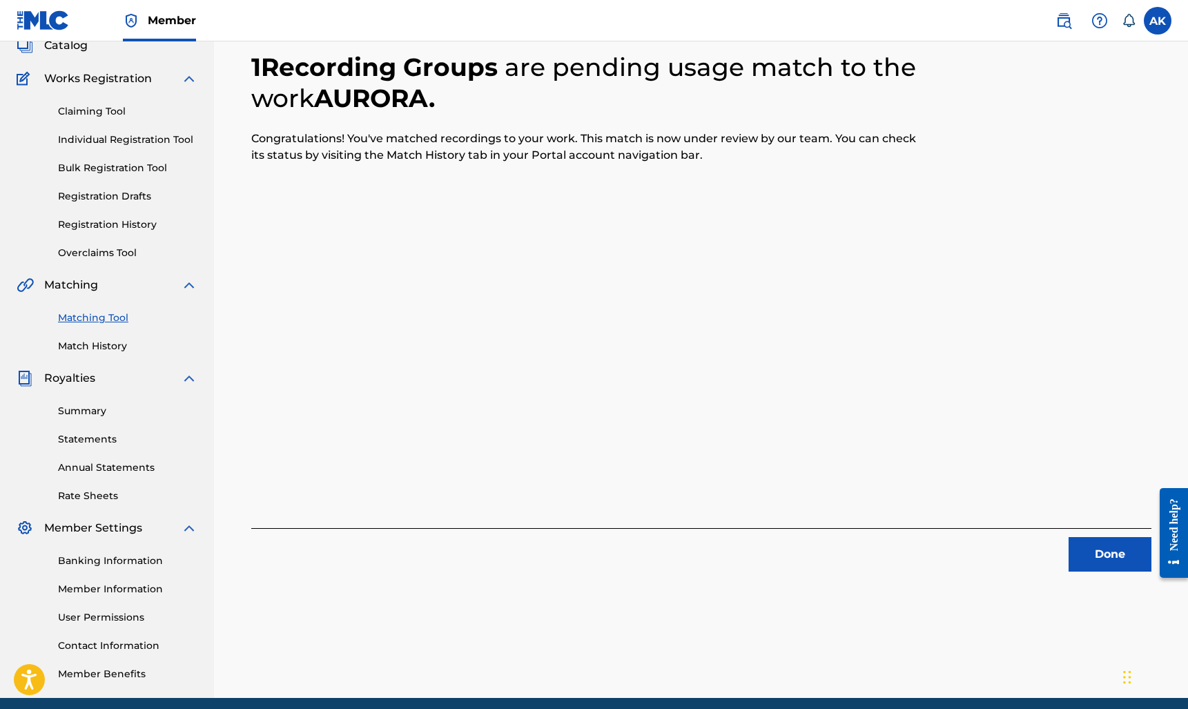
click at [591, 560] on button "Done" at bounding box center [1110, 554] width 83 height 35
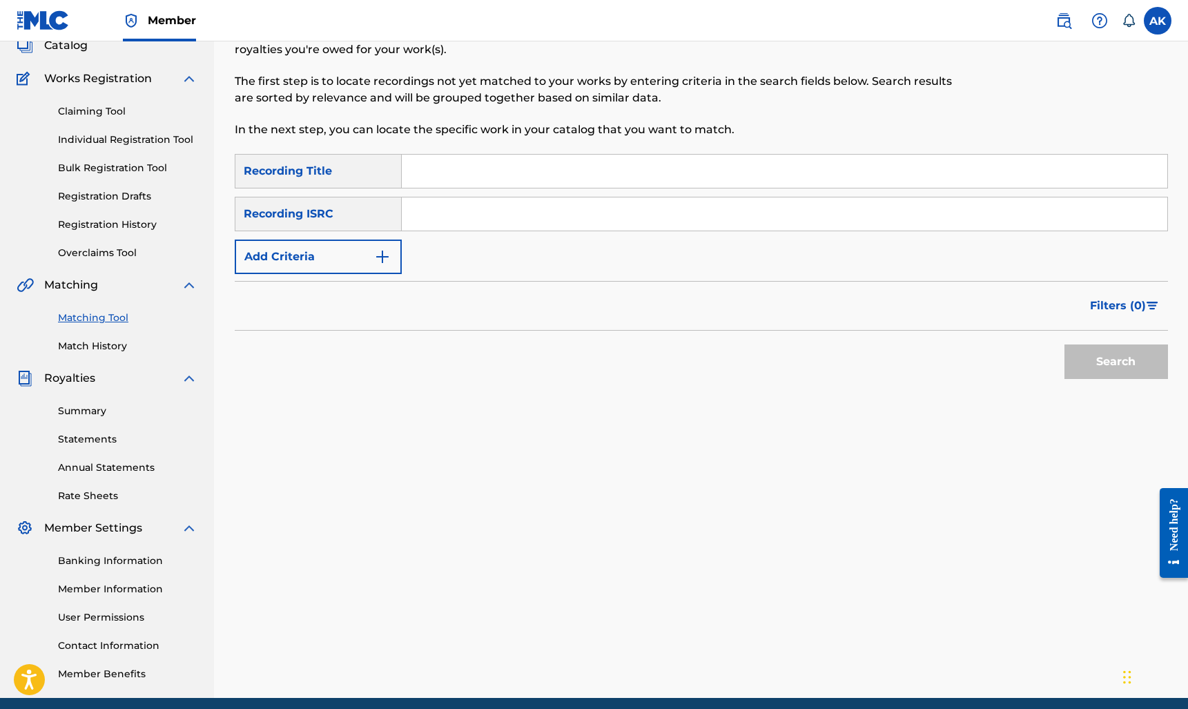
click at [347, 253] on button "Add Criteria" at bounding box center [318, 257] width 167 height 35
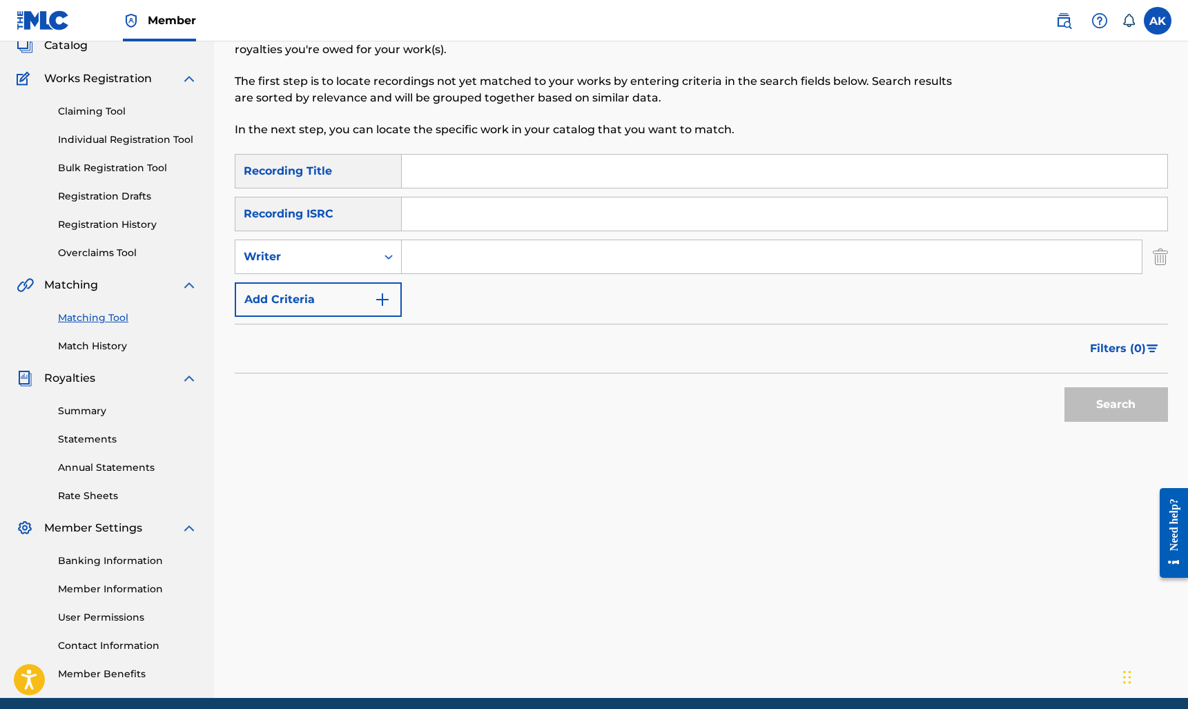
click at [453, 265] on input "Search Form" at bounding box center [772, 256] width 740 height 33
type input "[PERSON_NAME]"
click at [591, 404] on button "Search" at bounding box center [1116, 404] width 104 height 35
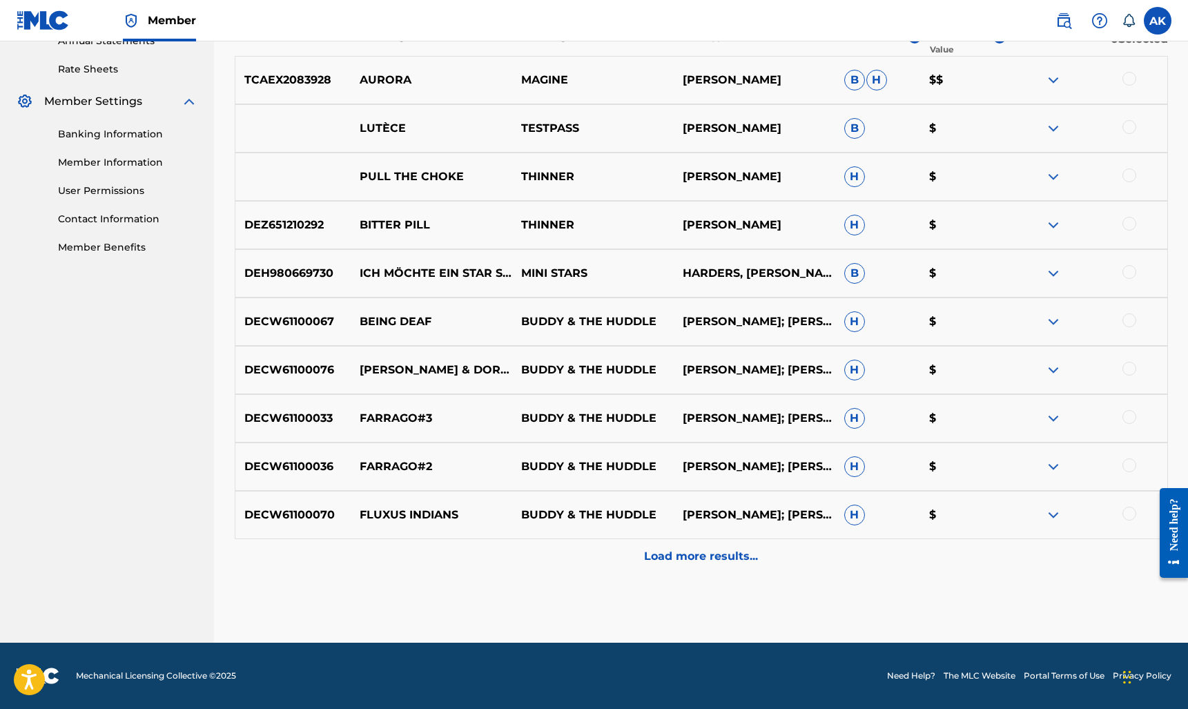
scroll to position [518, 0]
click at [591, 554] on p "Load more results..." at bounding box center [701, 556] width 114 height 17
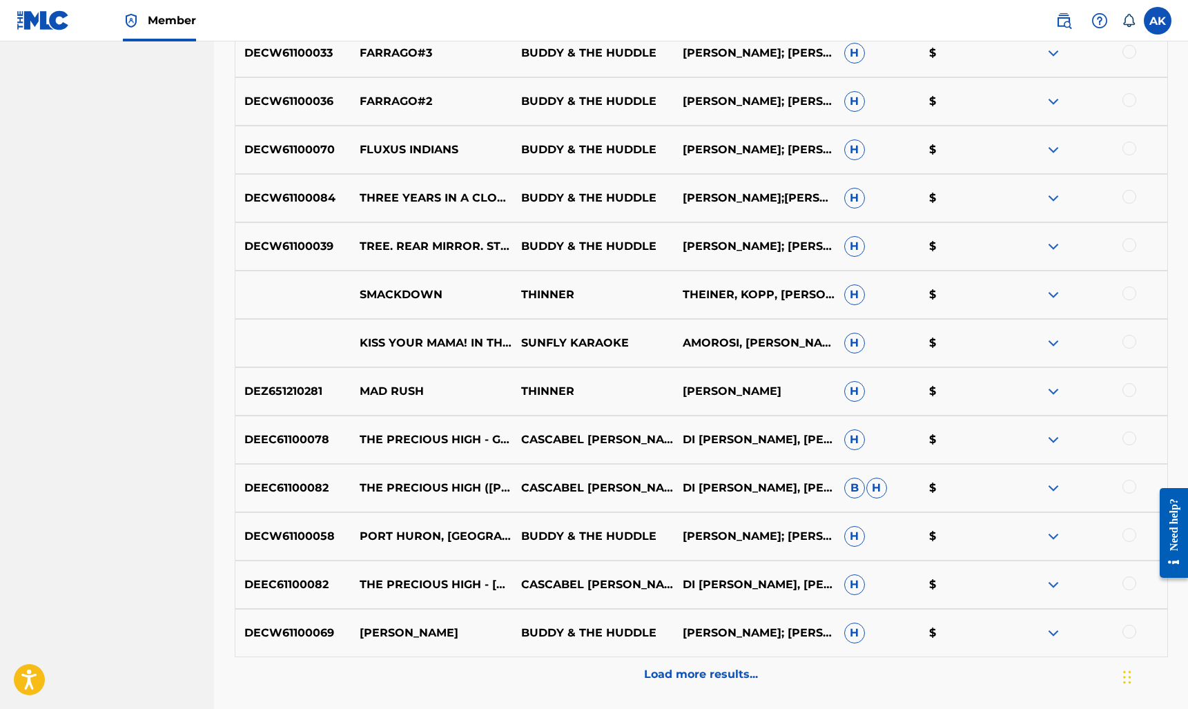
scroll to position [1002, 0]
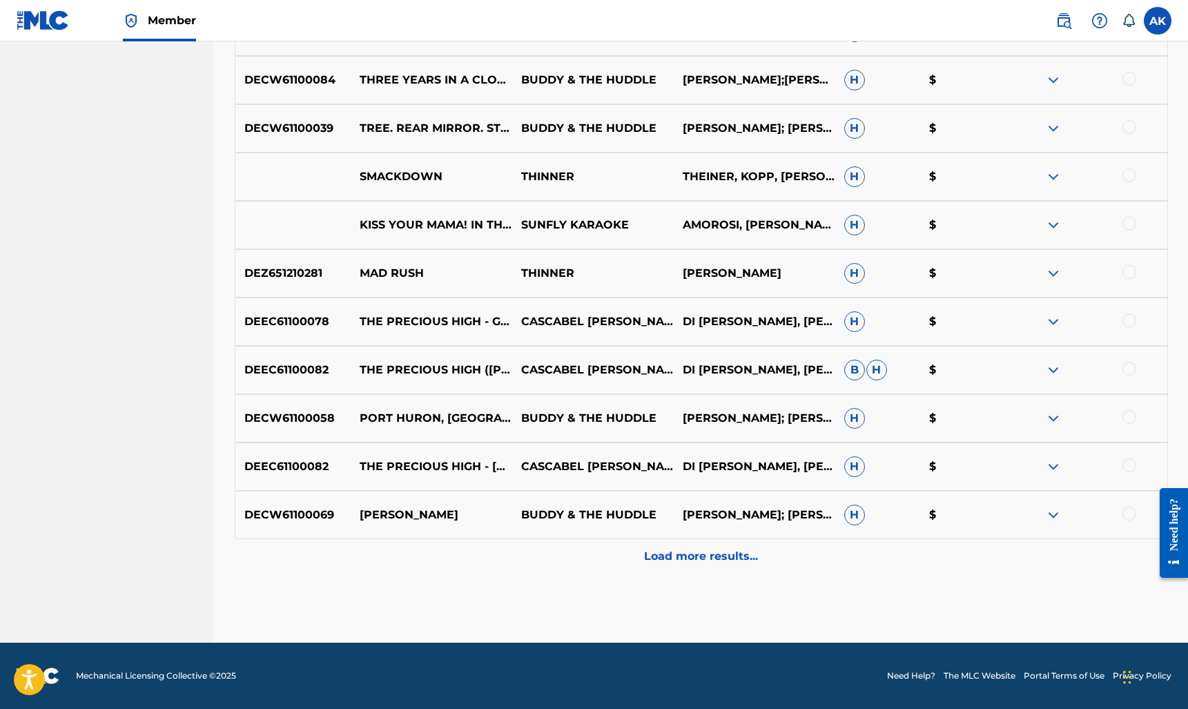
click at [591, 565] on div "Load more results..." at bounding box center [701, 556] width 933 height 35
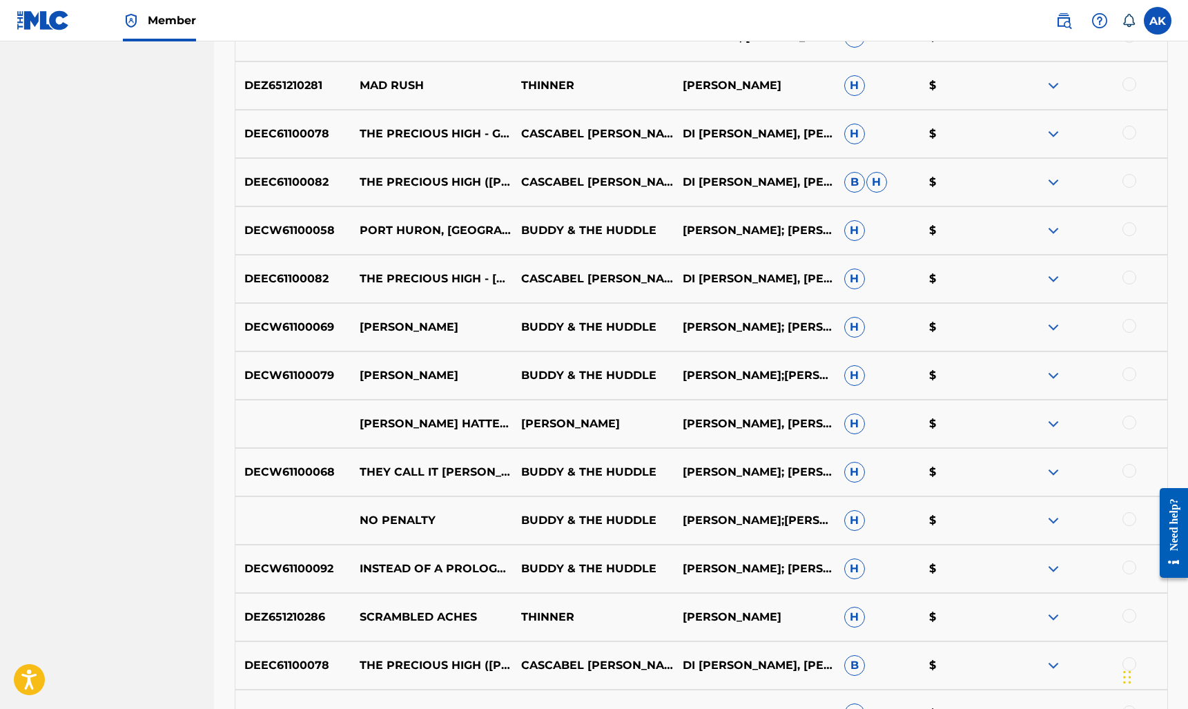
scroll to position [1418, 0]
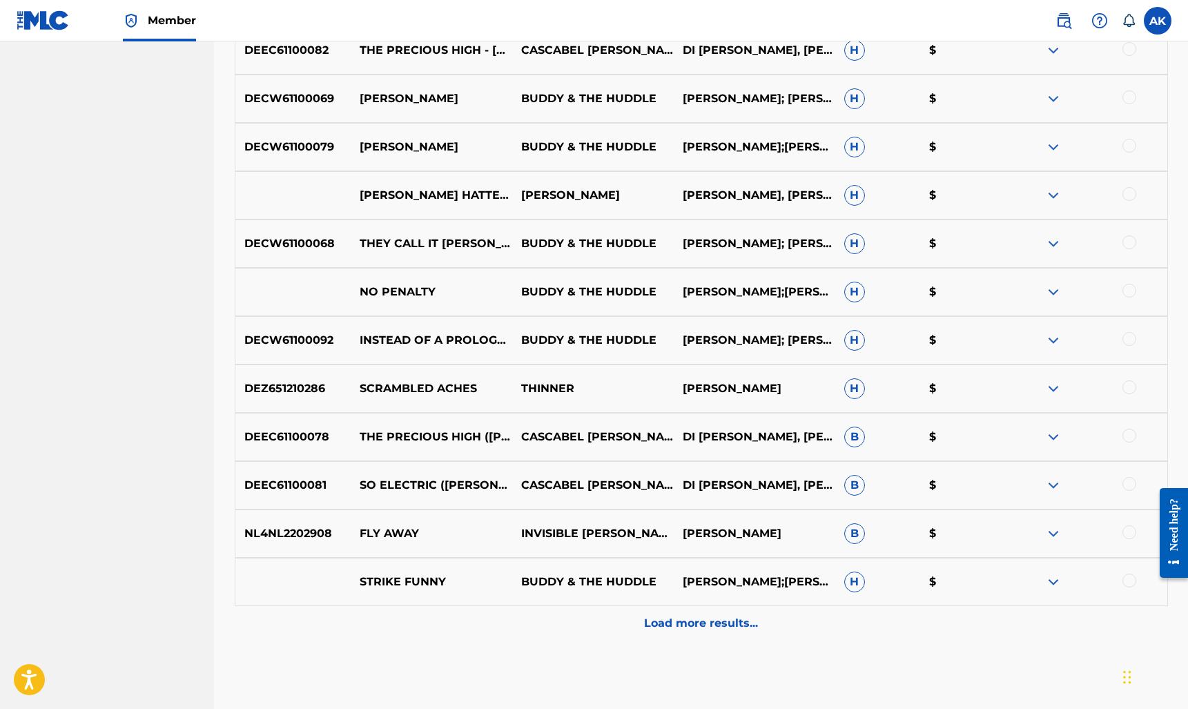
click at [591, 622] on p "Load more results..." at bounding box center [701, 623] width 114 height 17
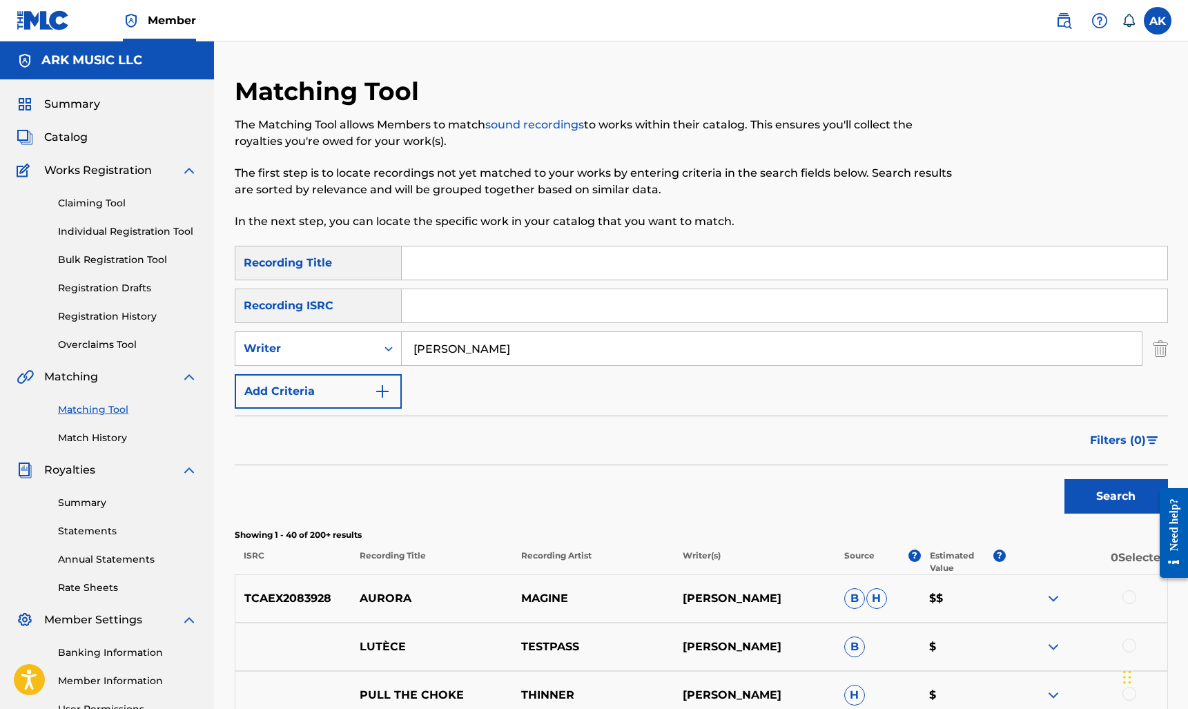
scroll to position [0, 0]
click at [438, 257] on input "Search Form" at bounding box center [784, 262] width 765 height 33
type input "THGHTS"
click at [591, 496] on button "Search" at bounding box center [1116, 496] width 104 height 35
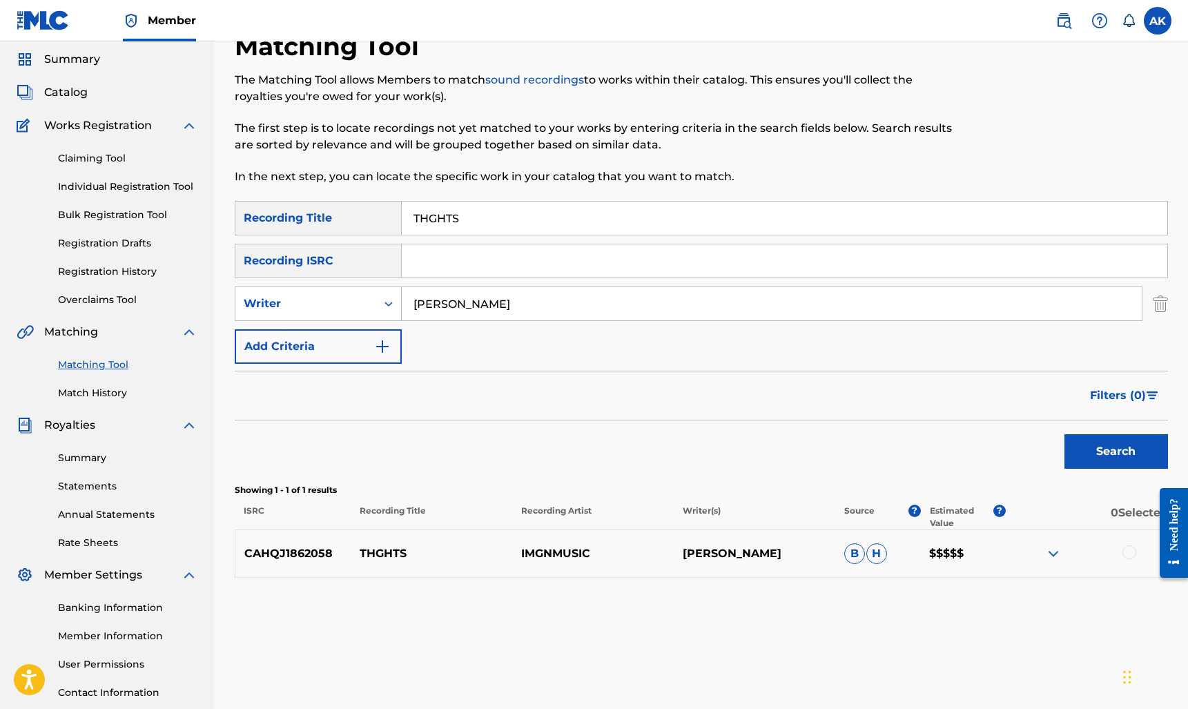
scroll to position [52, 0]
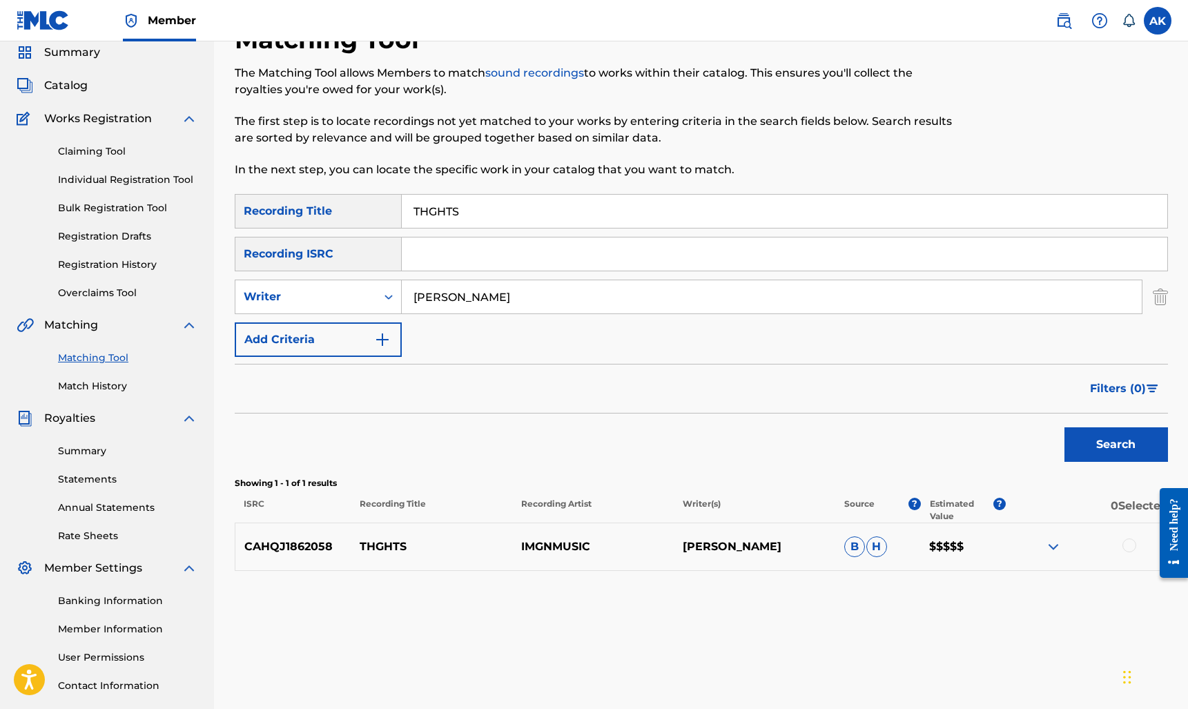
click at [591, 545] on div at bounding box center [1129, 545] width 14 height 14
click at [591, 592] on button "Match 1 Group" at bounding box center [970, 596] width 153 height 35
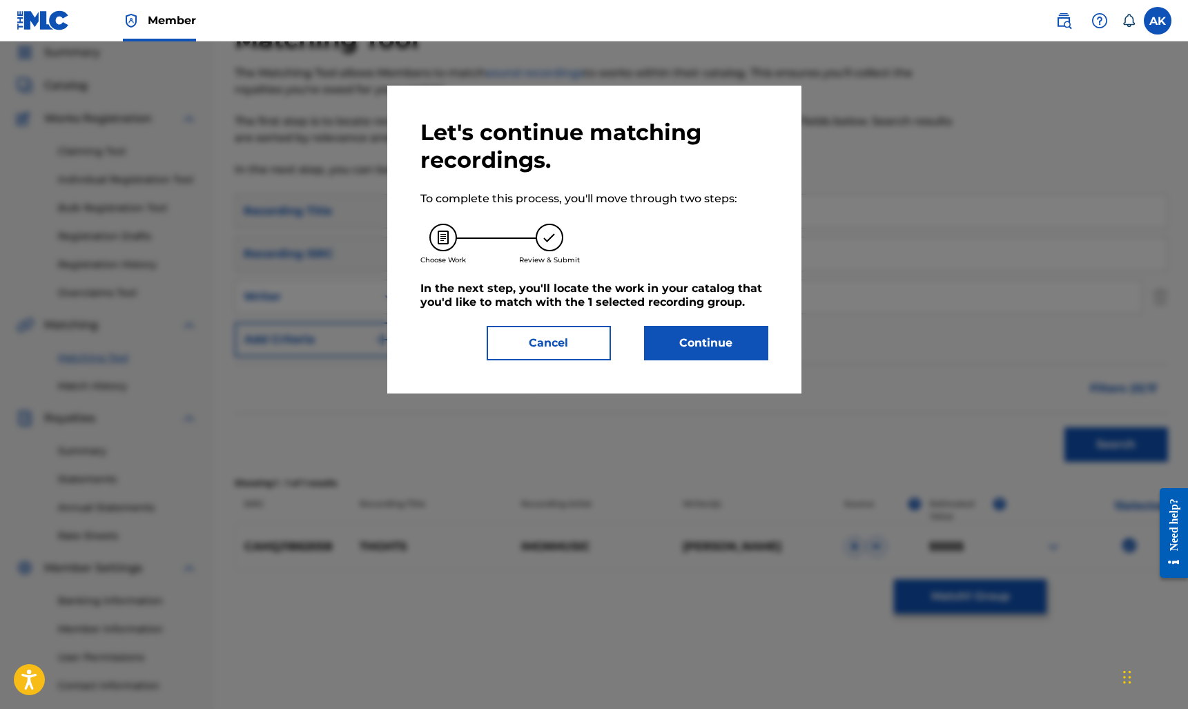
click at [591, 352] on button "Continue" at bounding box center [706, 343] width 124 height 35
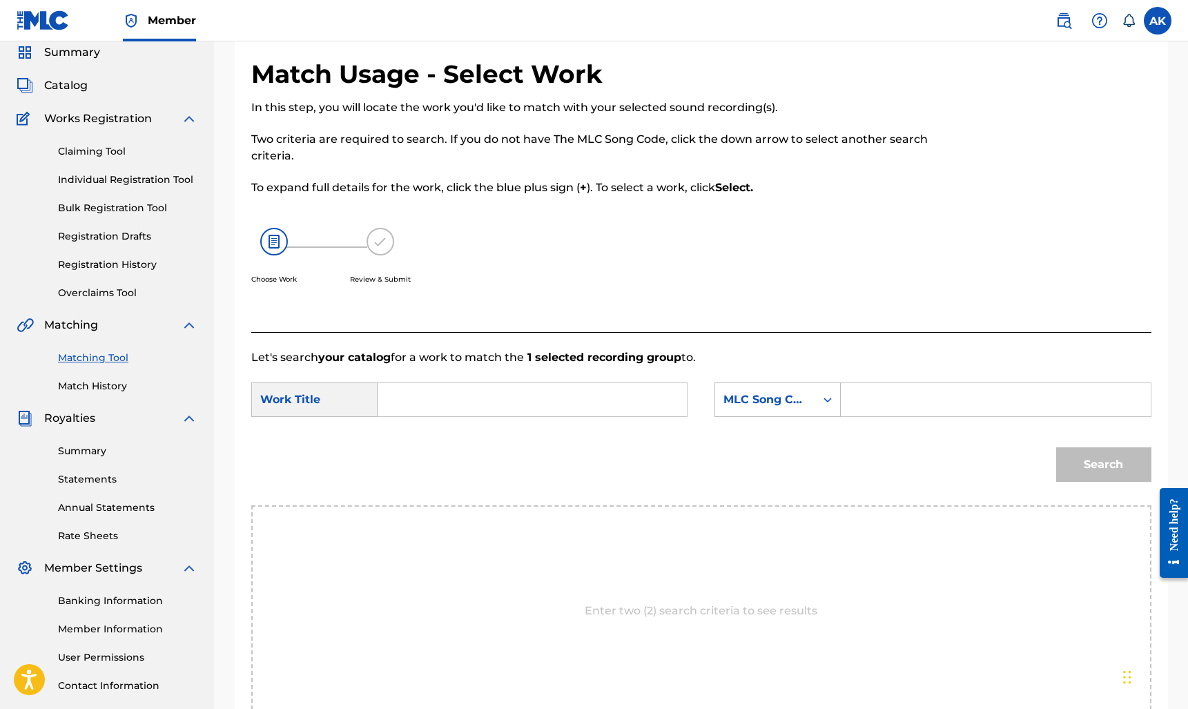
click at [591, 390] on input "Search Form" at bounding box center [995, 399] width 286 height 33
click at [591, 404] on div "MLC Song Code" at bounding box center [765, 399] width 84 height 17
click at [591, 433] on div "Writer Name" at bounding box center [777, 434] width 125 height 35
click at [591, 393] on input "Search Form" at bounding box center [995, 399] width 286 height 33
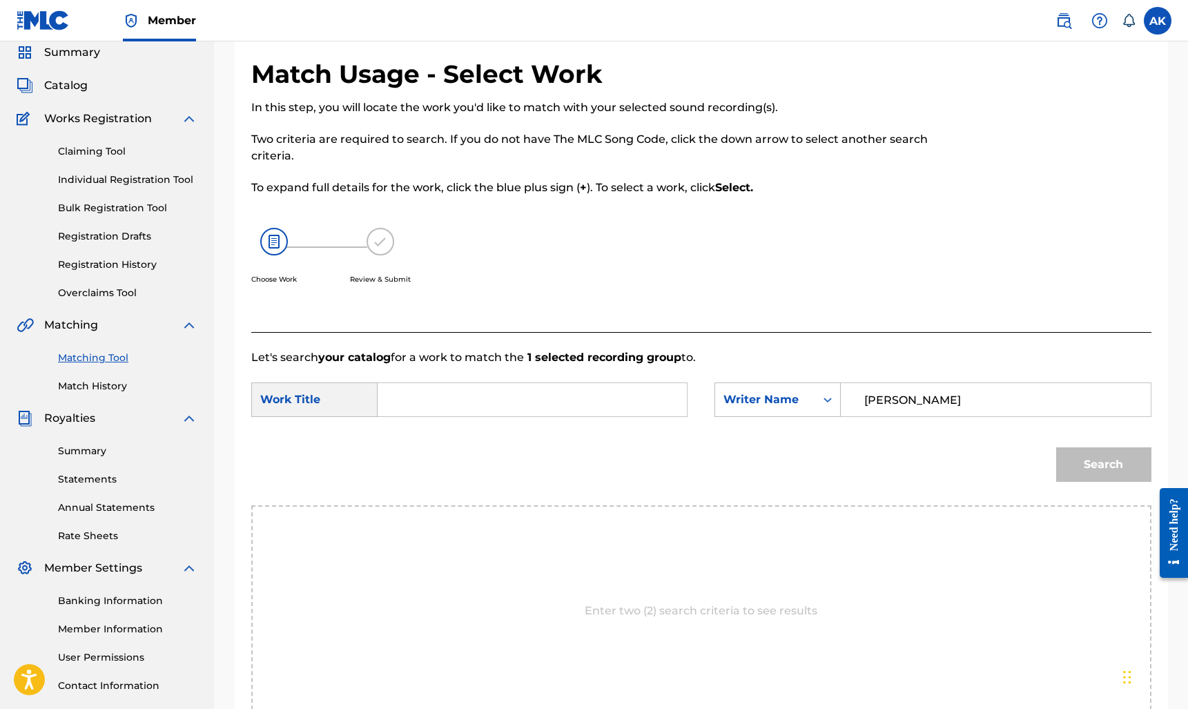
type input "[PERSON_NAME]"
click at [591, 398] on input "Search Form" at bounding box center [532, 399] width 286 height 33
click at [421, 427] on strong "thgh" at bounding box center [415, 430] width 28 height 13
type input "thghts"
click at [591, 462] on button "Search" at bounding box center [1103, 464] width 95 height 35
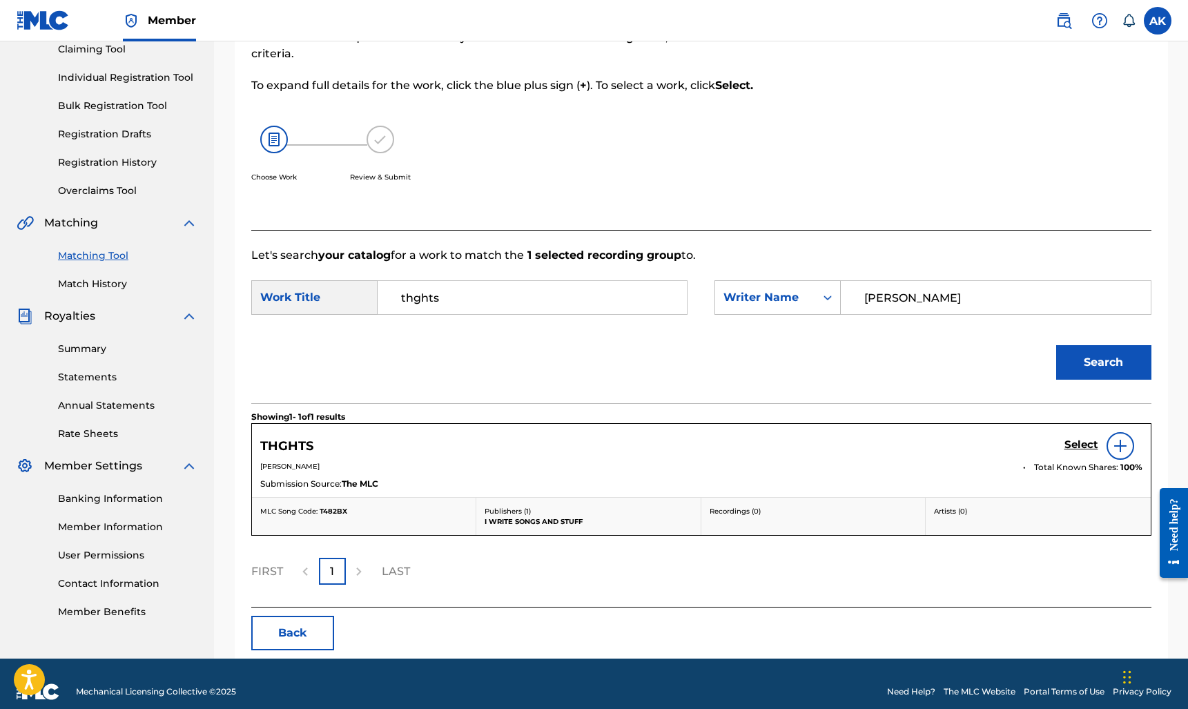
scroll to position [166, 0]
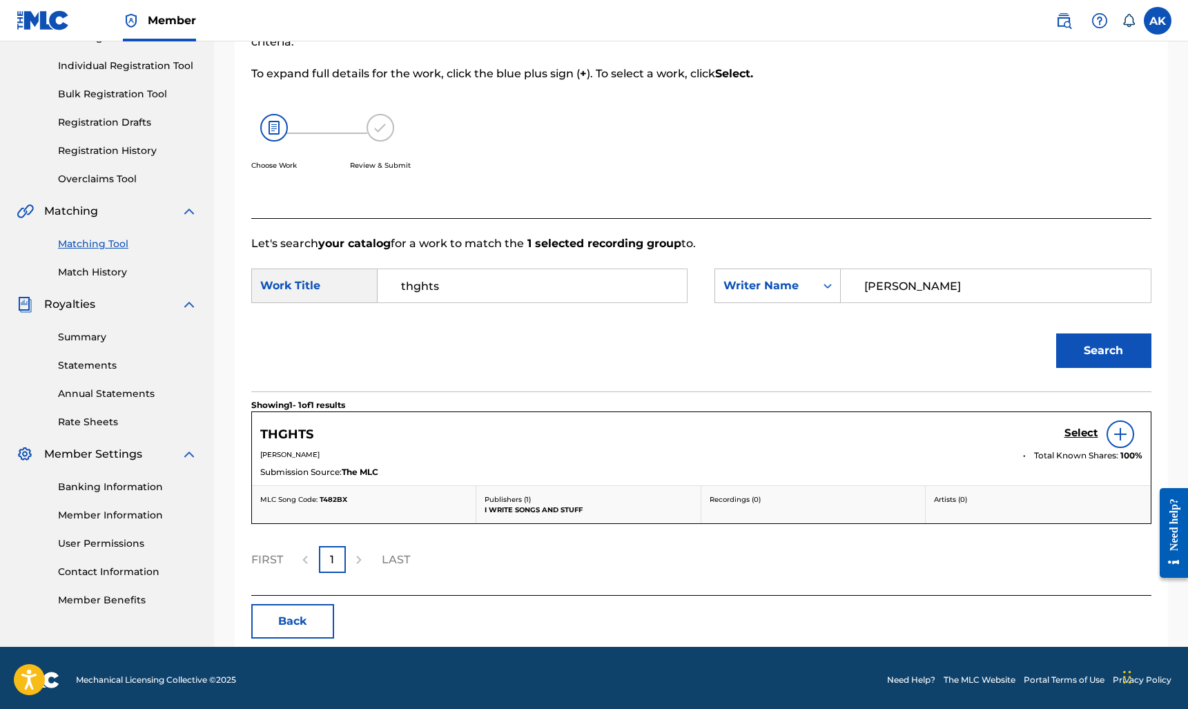
click at [591, 433] on h5 "Select" at bounding box center [1081, 433] width 34 height 13
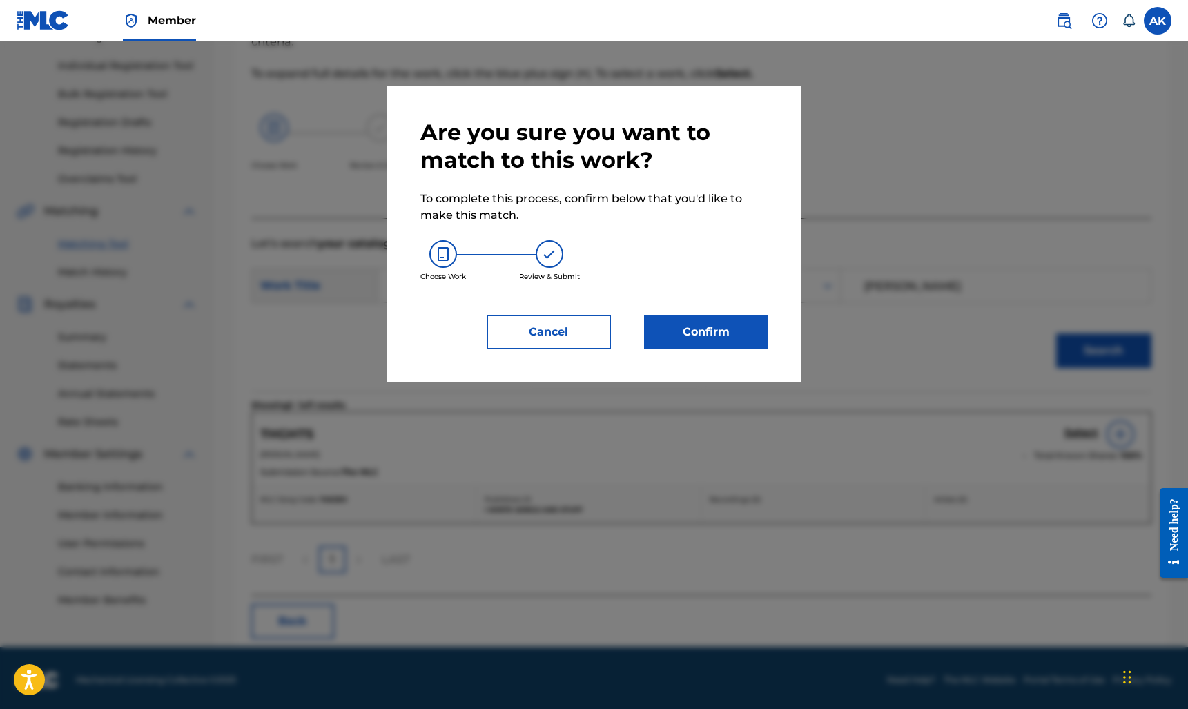
click at [591, 331] on button "Confirm" at bounding box center [706, 332] width 124 height 35
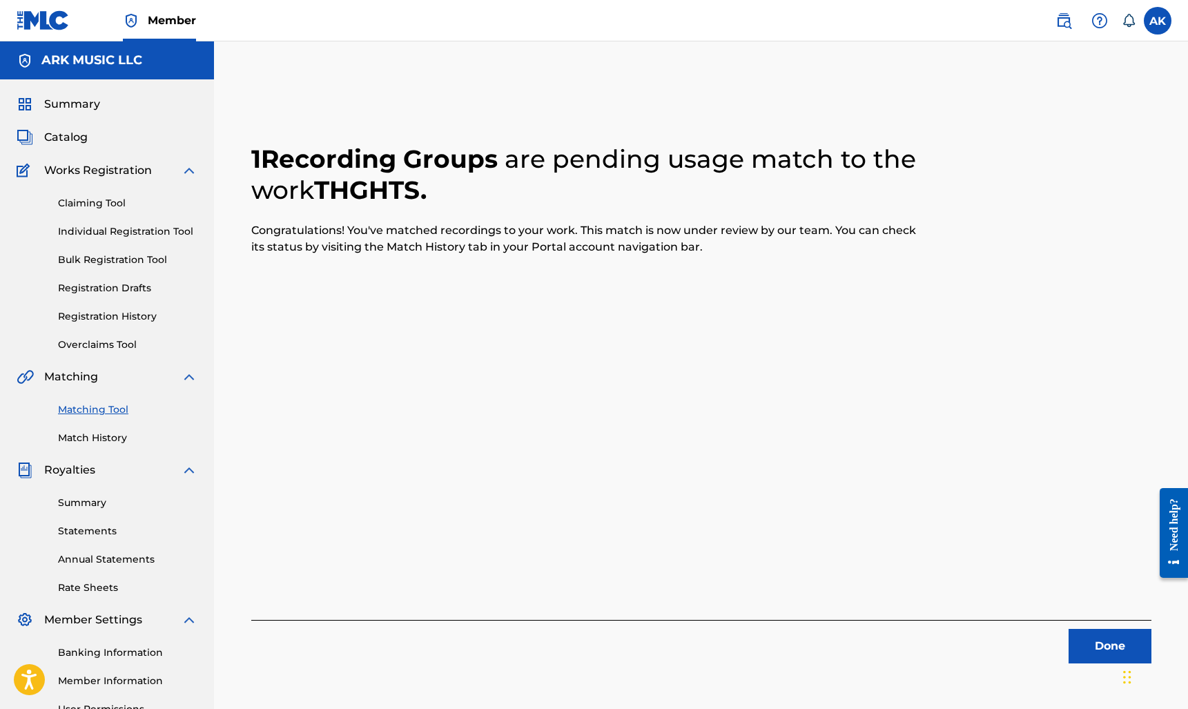
scroll to position [0, 0]
click at [591, 642] on button "Done" at bounding box center [1110, 646] width 83 height 35
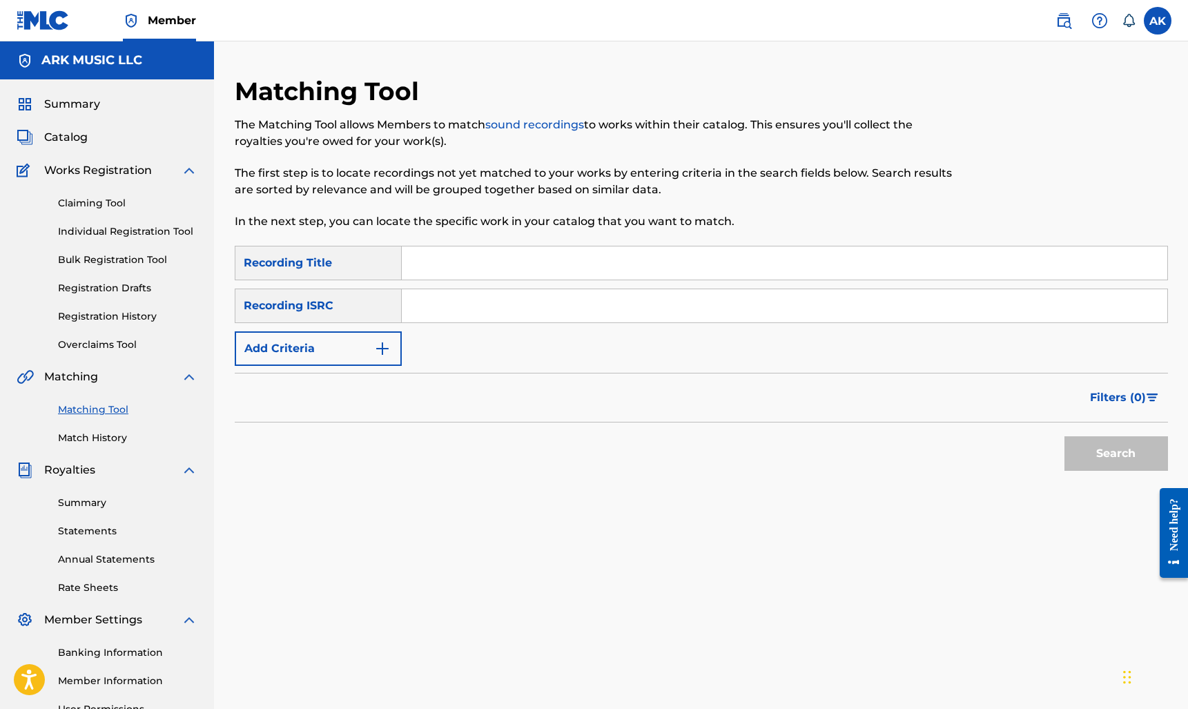
click at [67, 105] on span "Summary" at bounding box center [72, 104] width 56 height 17
